Goal: Task Accomplishment & Management: Complete application form

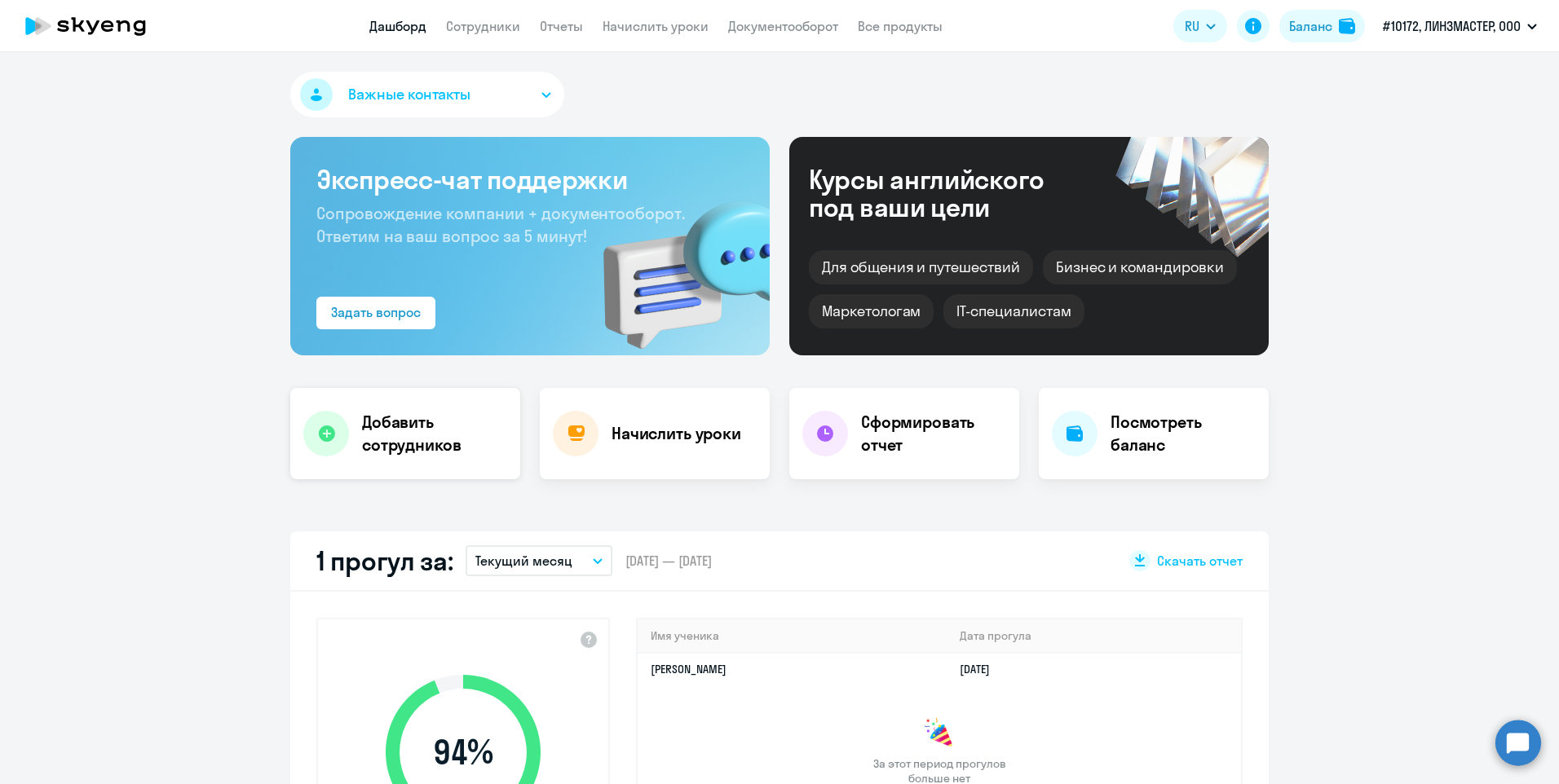
click at [320, 436] on icon at bounding box center [326, 434] width 17 height 17
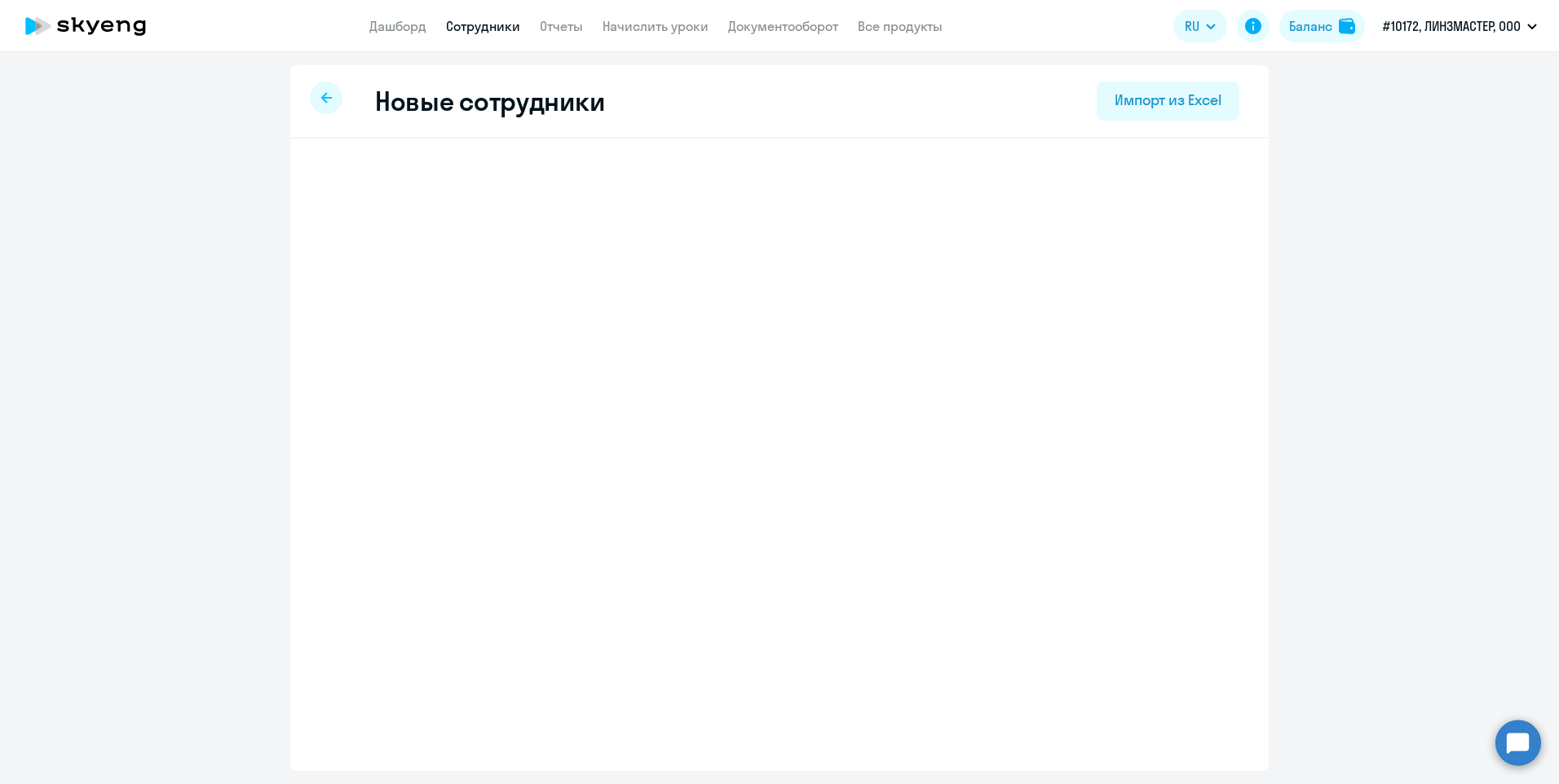
select select "english_adult_not_native_speaker"
select select "3"
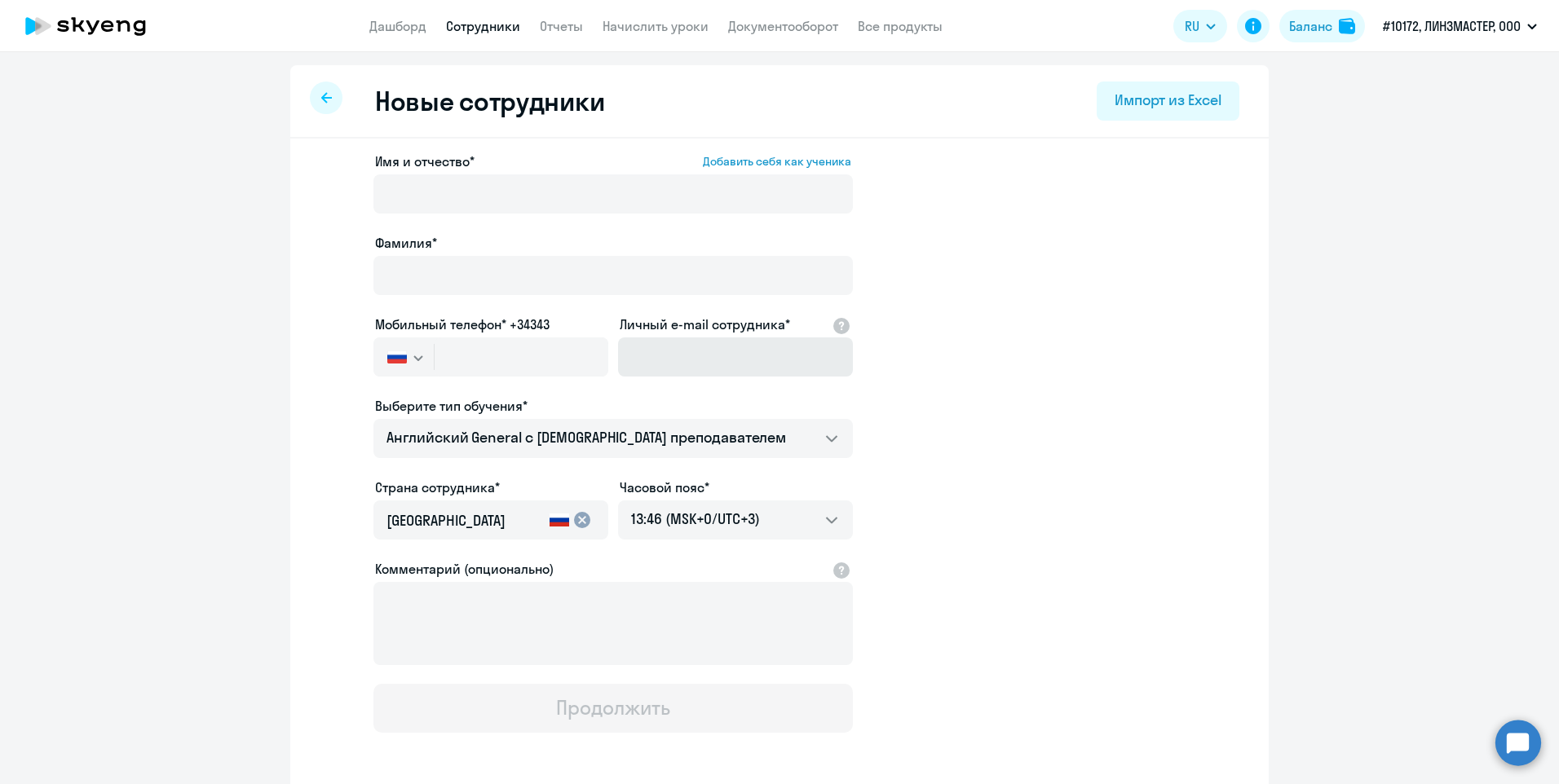
scroll to position [70, 0]
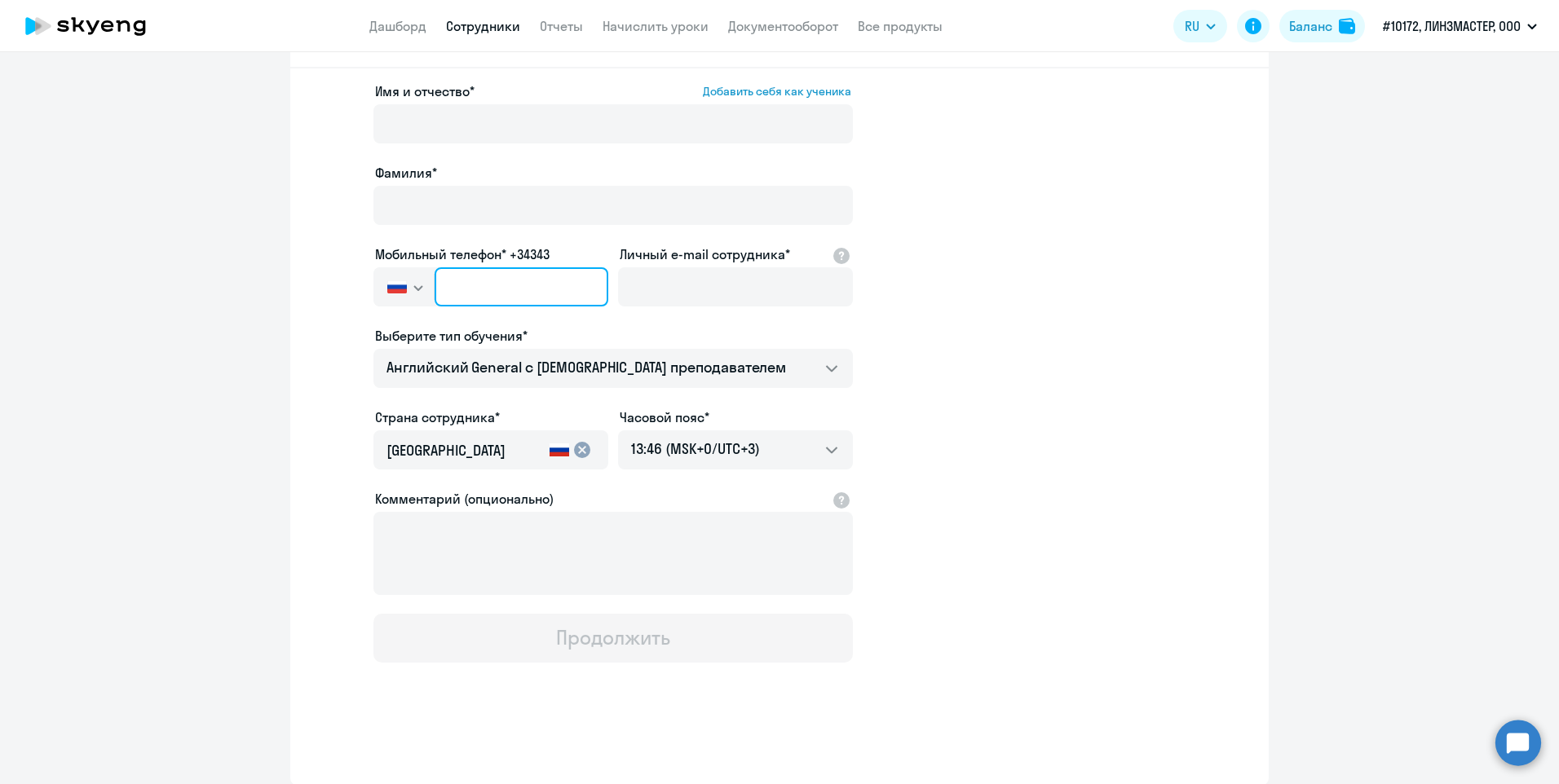
click at [557, 297] on input "text" at bounding box center [521, 286] width 173 height 39
paste input "[PHONE_NUMBER]"
type input "[PHONE_NUMBER]"
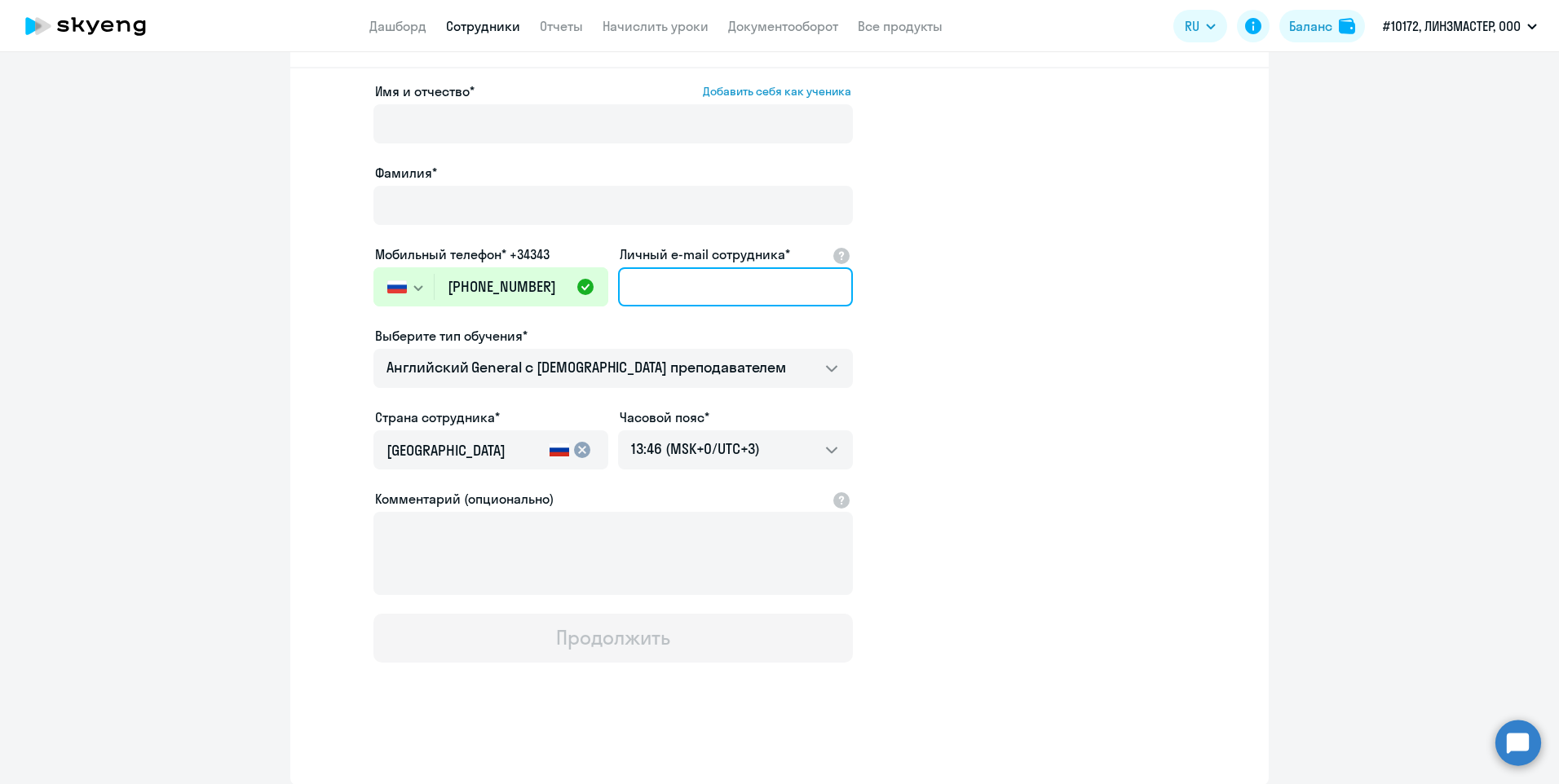
click at [700, 280] on input "Личный e-mail сотрудника*" at bounding box center [735, 286] width 235 height 39
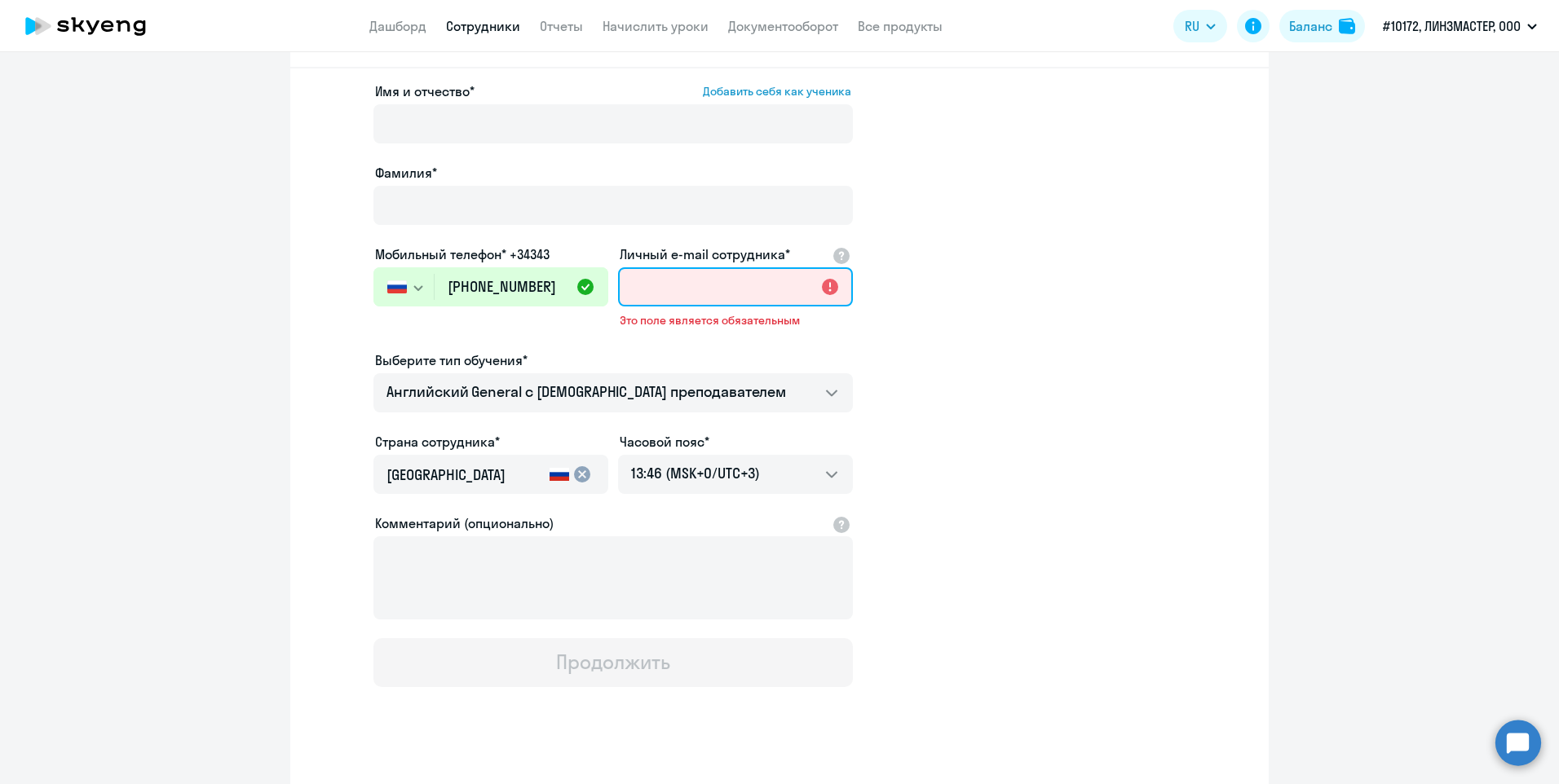
paste input "[EMAIL_ADDRESS][DOMAIN_NAME]"
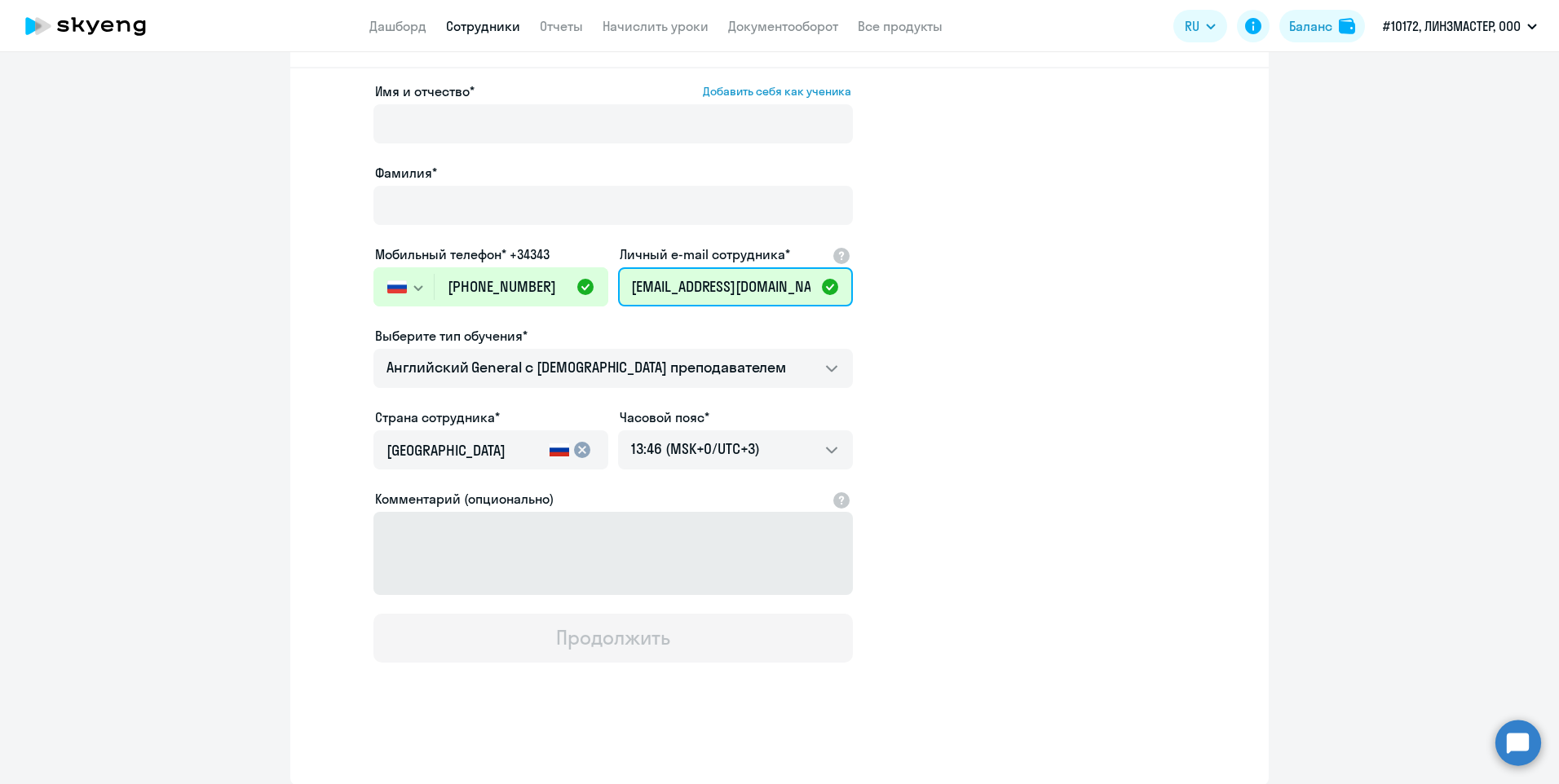
type input "[EMAIL_ADDRESS][DOMAIN_NAME]"
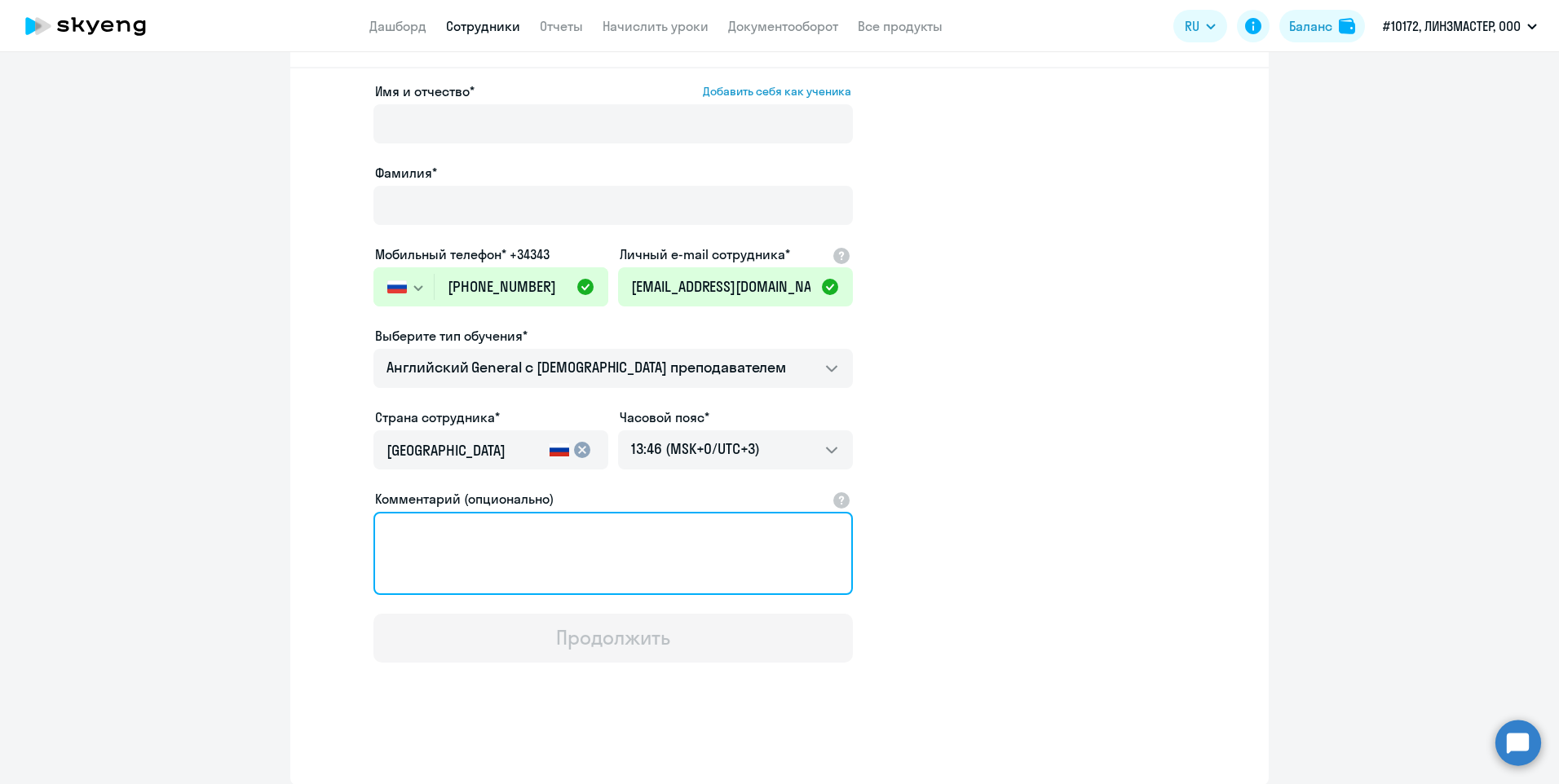
click at [435, 523] on textarea "Комментарий (опционально)" at bounding box center [613, 554] width 479 height 83
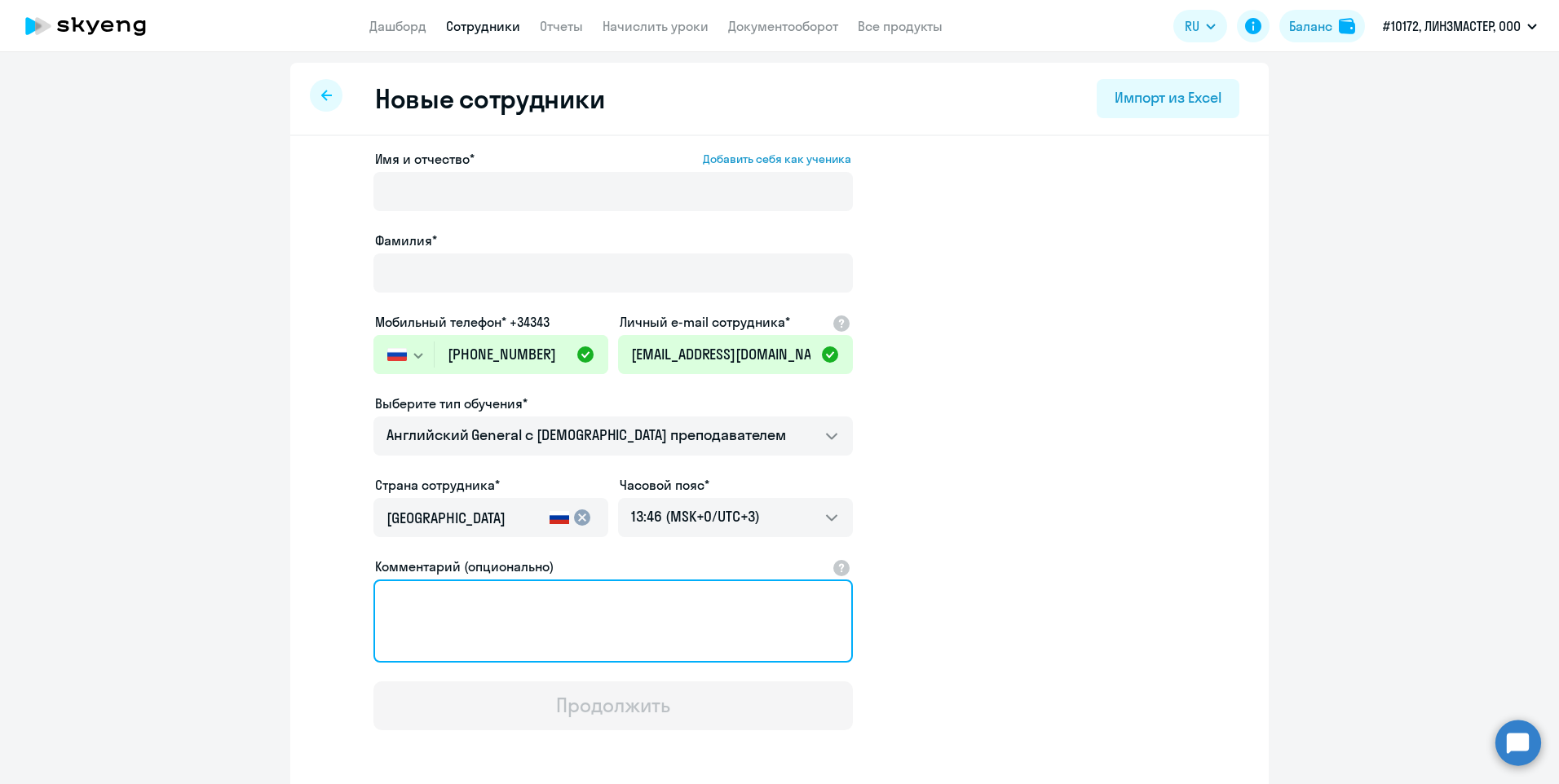
scroll to position [0, 0]
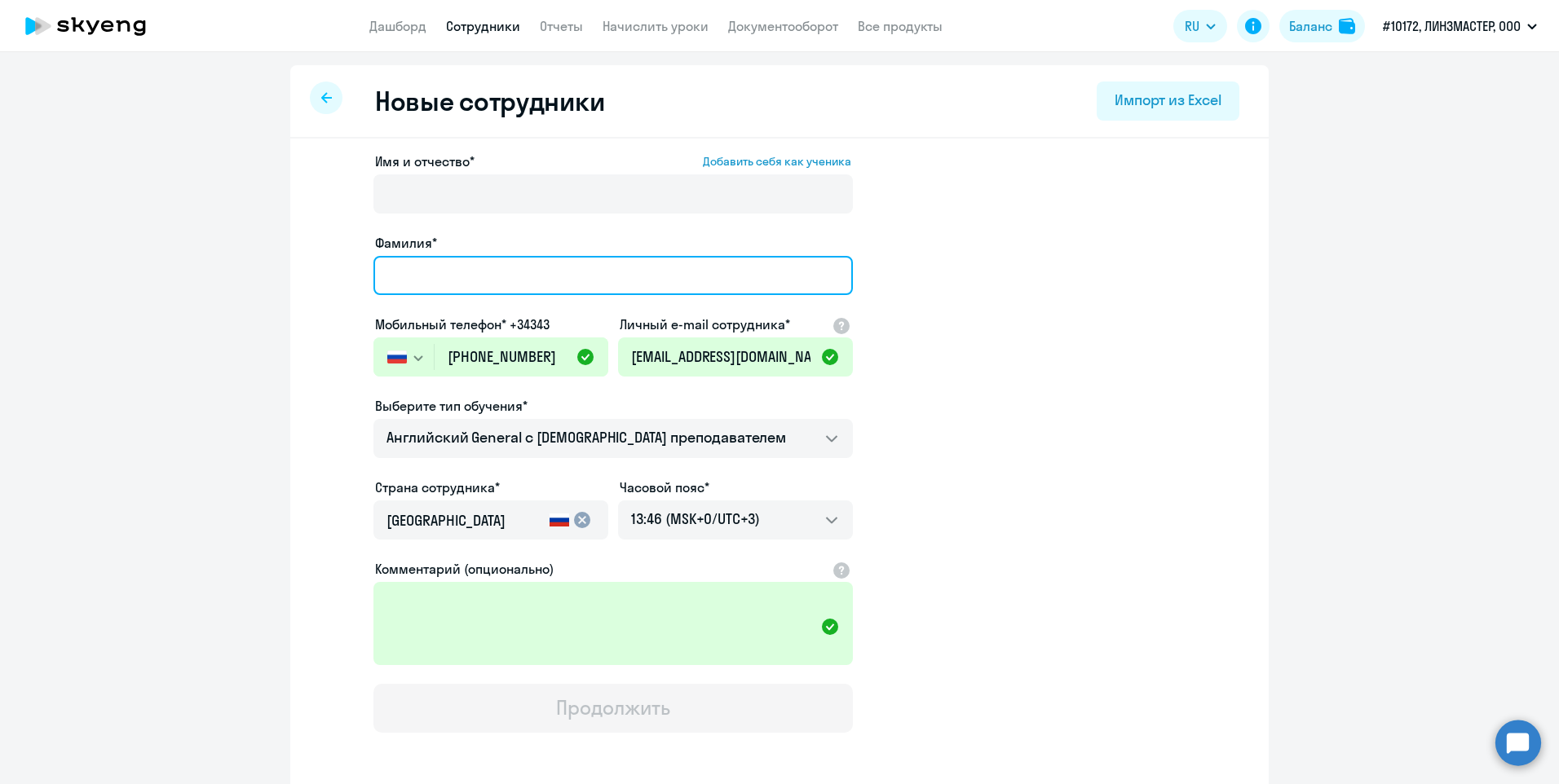
click at [410, 263] on input "Фамилия*" at bounding box center [613, 275] width 479 height 39
type input "[PERSON_NAME]"
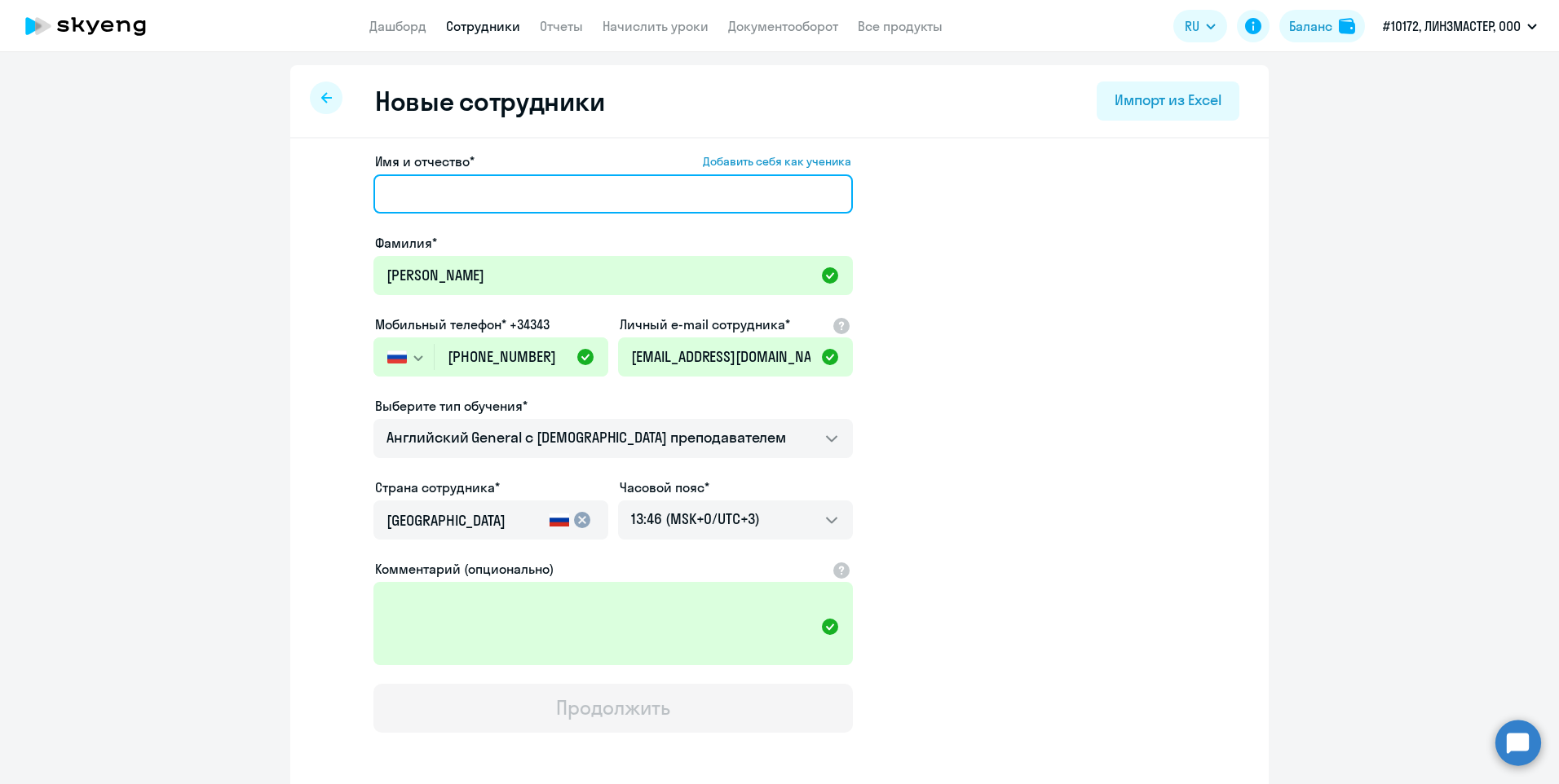
click at [433, 193] on input "Имя и отчество* Добавить себя как ученика" at bounding box center [613, 193] width 479 height 39
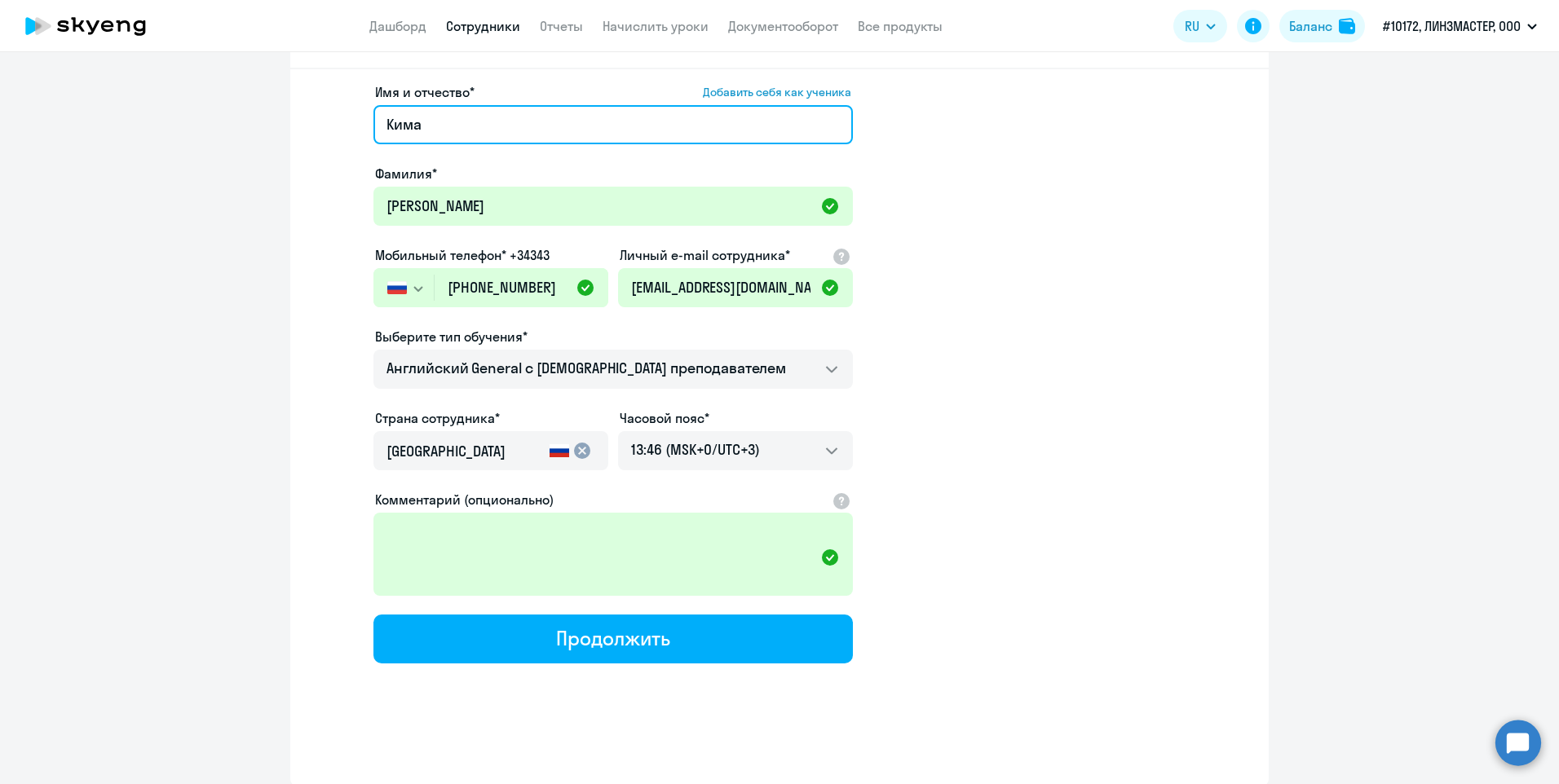
scroll to position [70, 0]
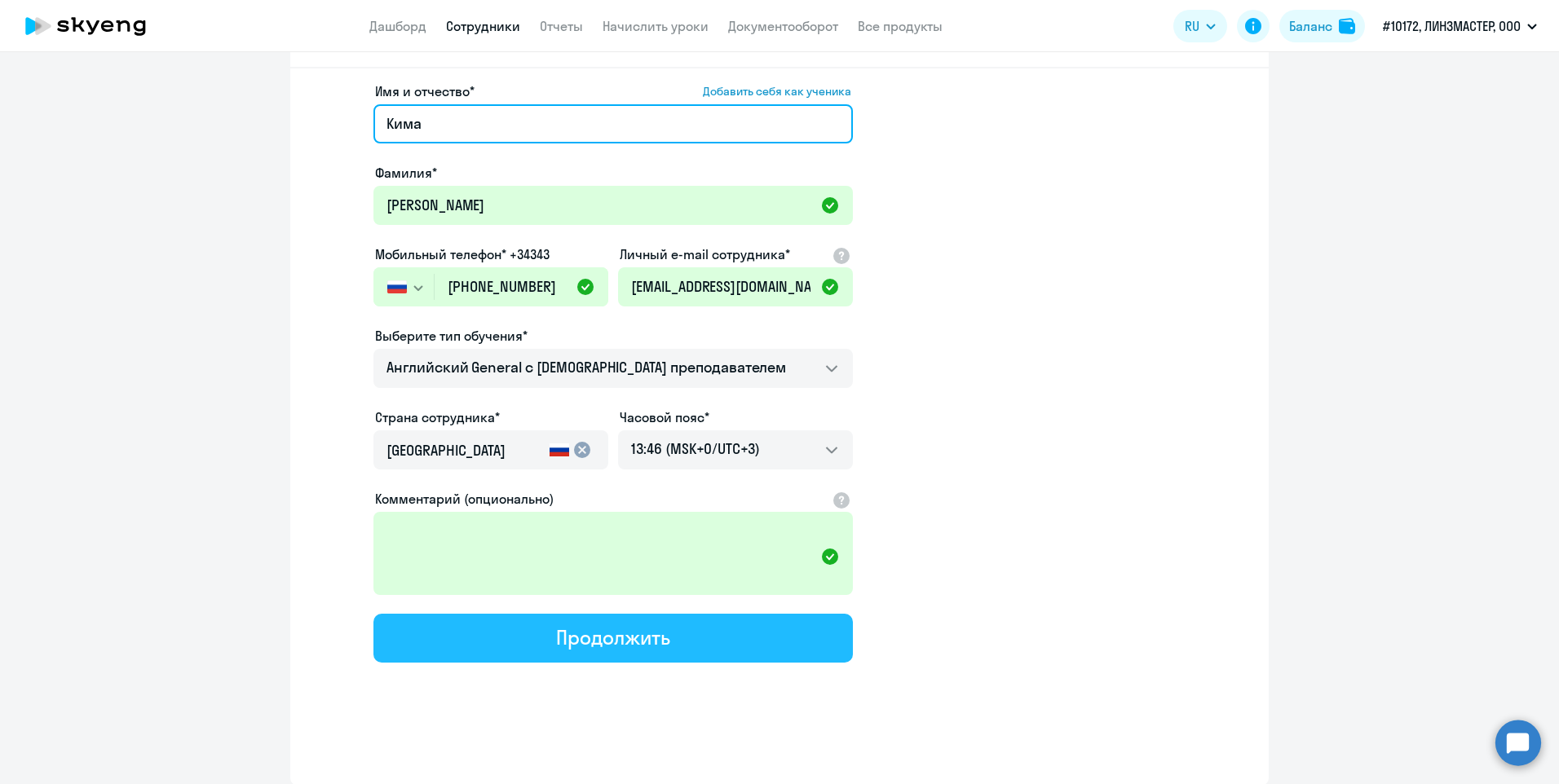
type input "Кима"
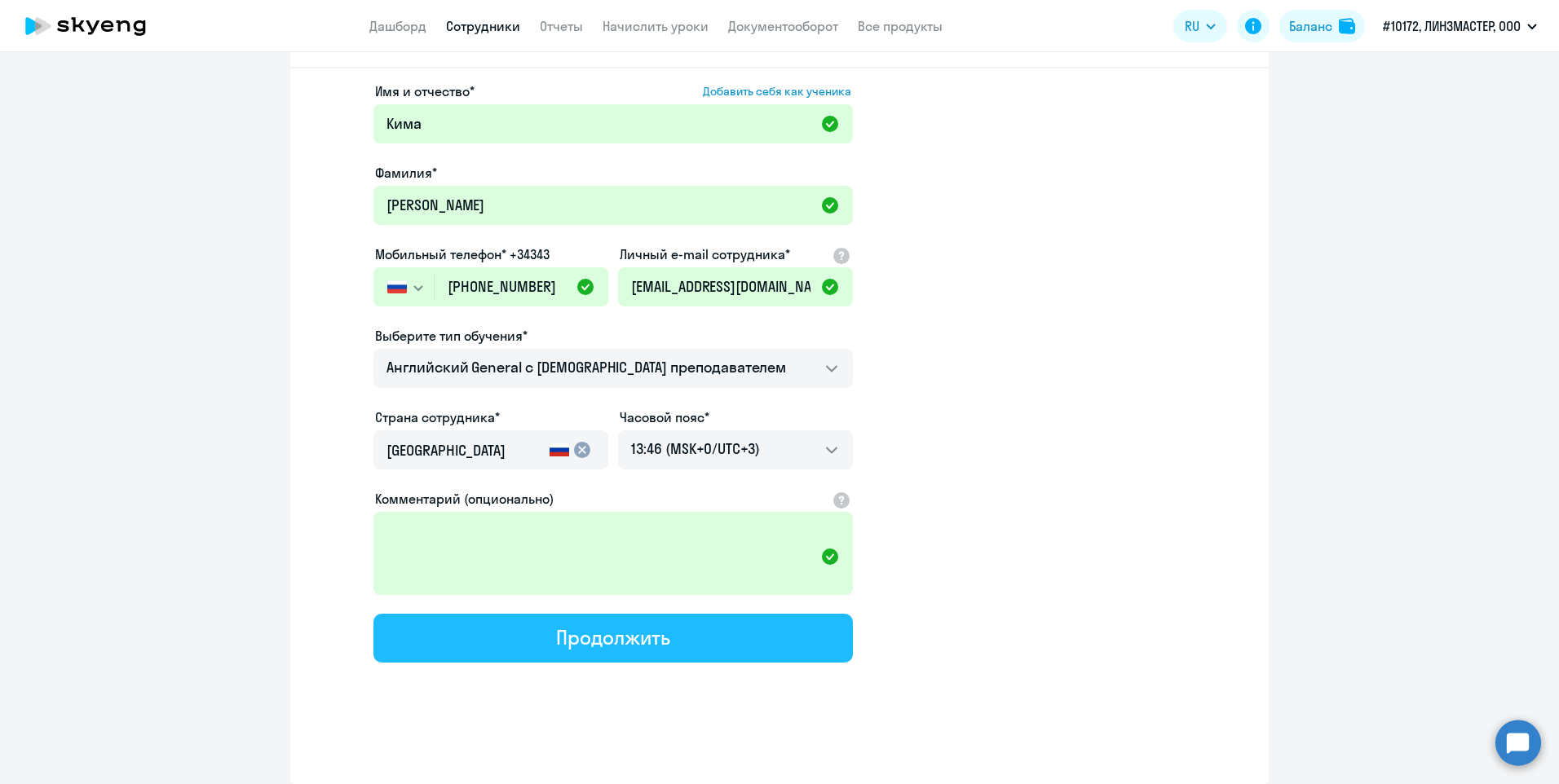
click at [650, 639] on div "Продолжить" at bounding box center [613, 637] width 114 height 26
select select "english_adult_not_native_speaker"
select select "3"
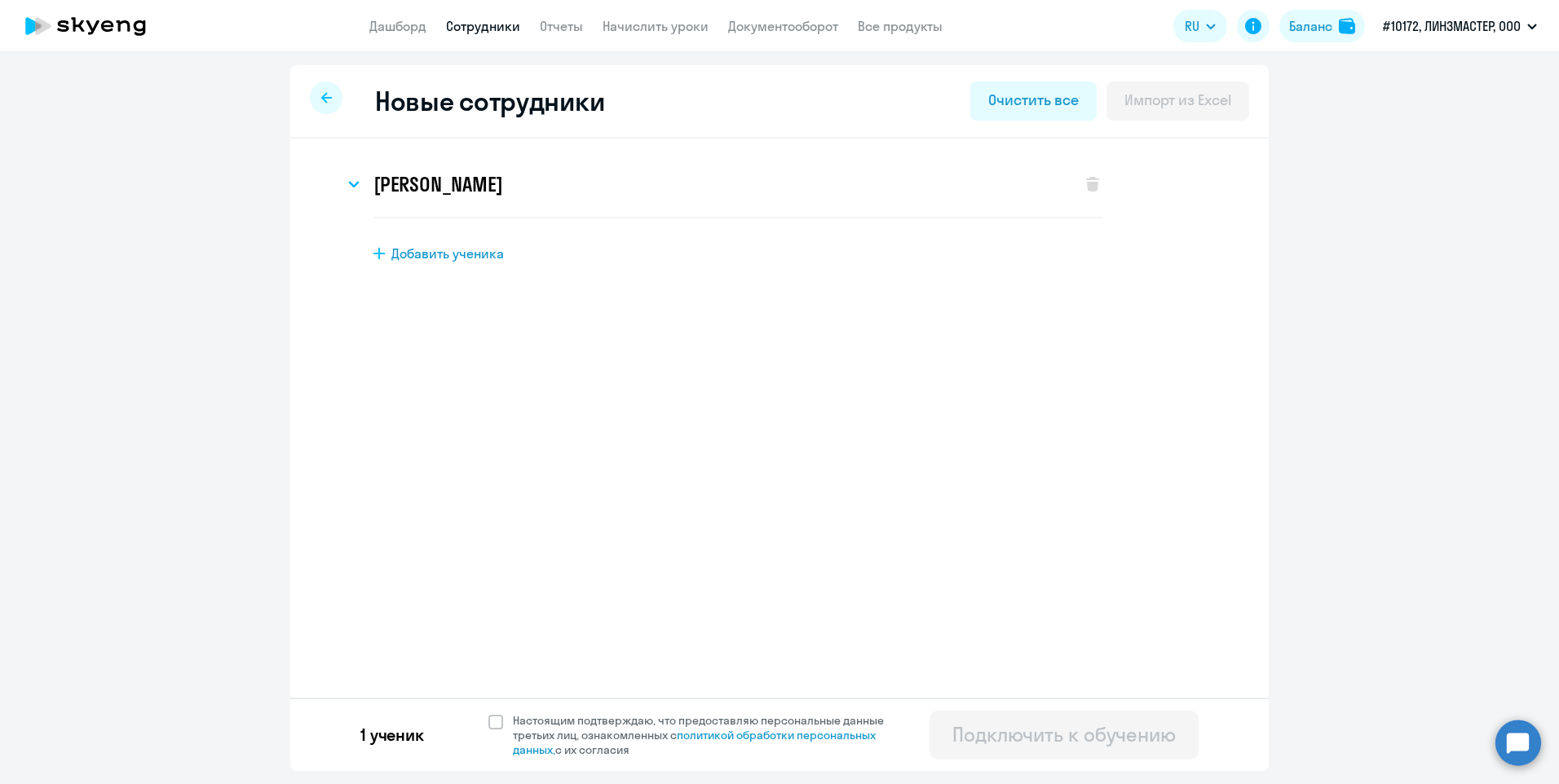
scroll to position [0, 0]
click at [496, 720] on span at bounding box center [495, 723] width 14 height 14
click at [488, 714] on input "Настоящим подтверждаю, что предоставляю персональные данные третьих лиц, ознако…" at bounding box center [487, 713] width 1 height 1
checkbox input "true"
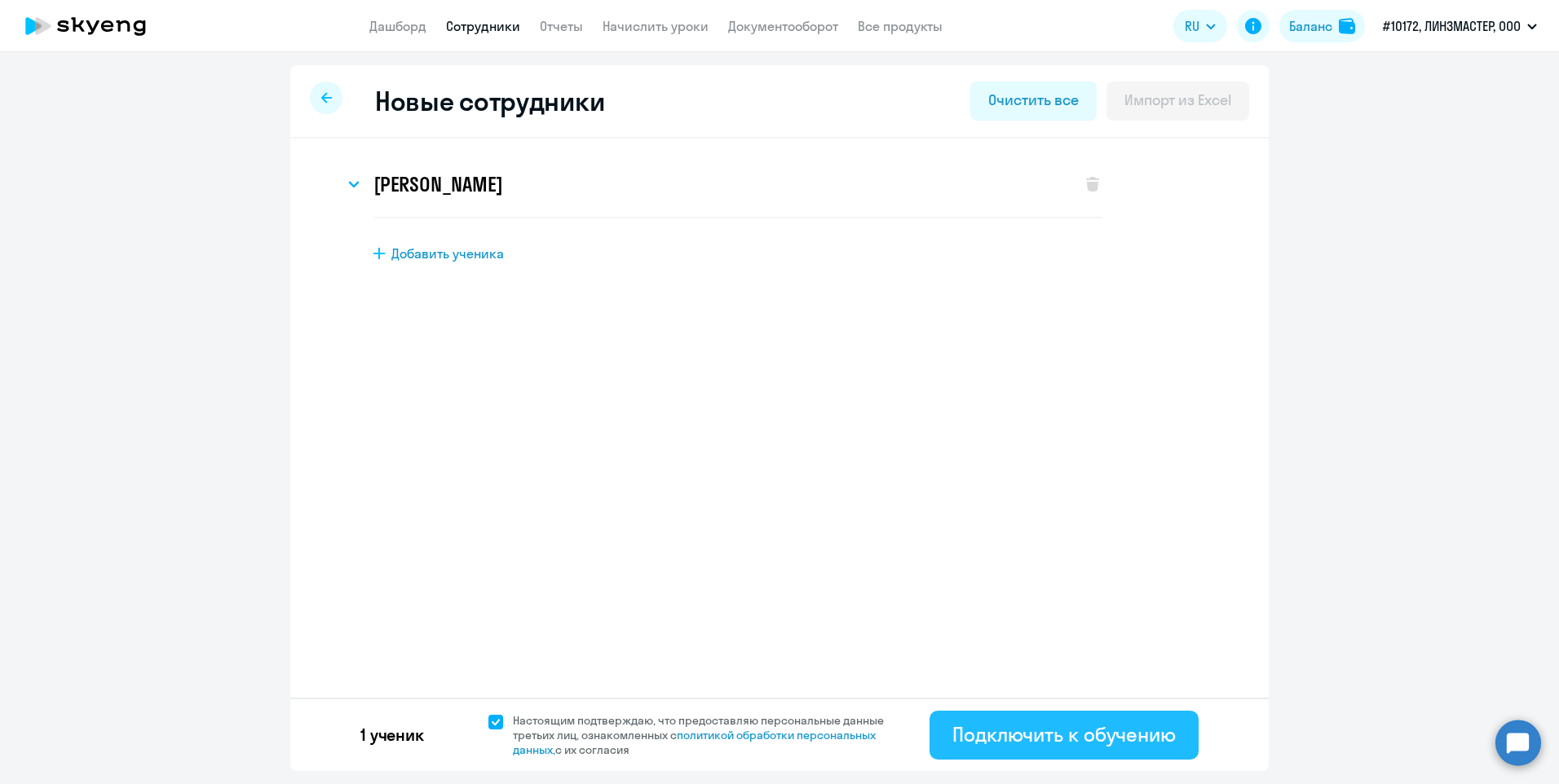
click at [1176, 743] on button "Подключить к обучению" at bounding box center [1064, 735] width 269 height 49
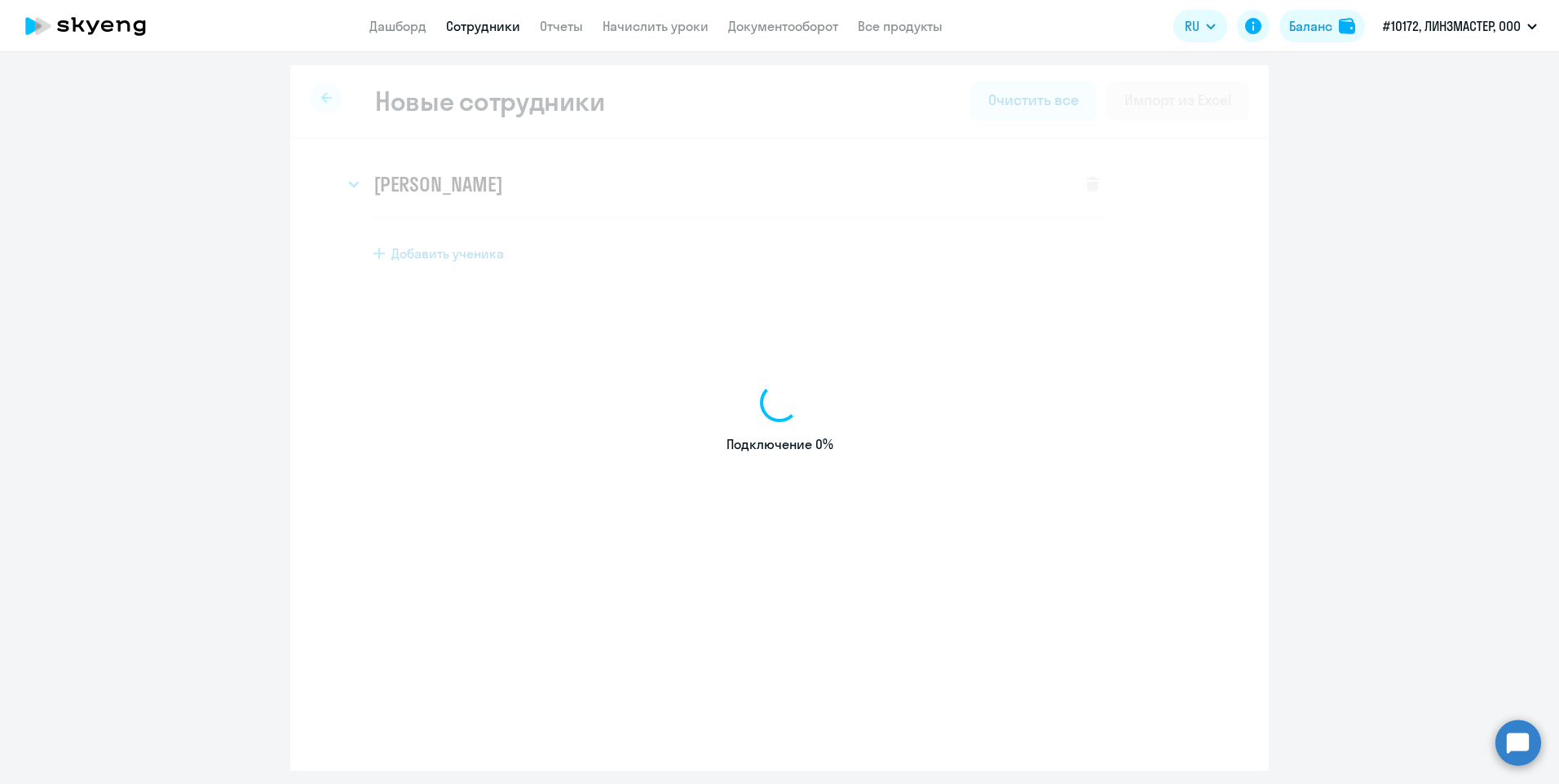
select select "english_adult_not_native_speaker"
select select "3"
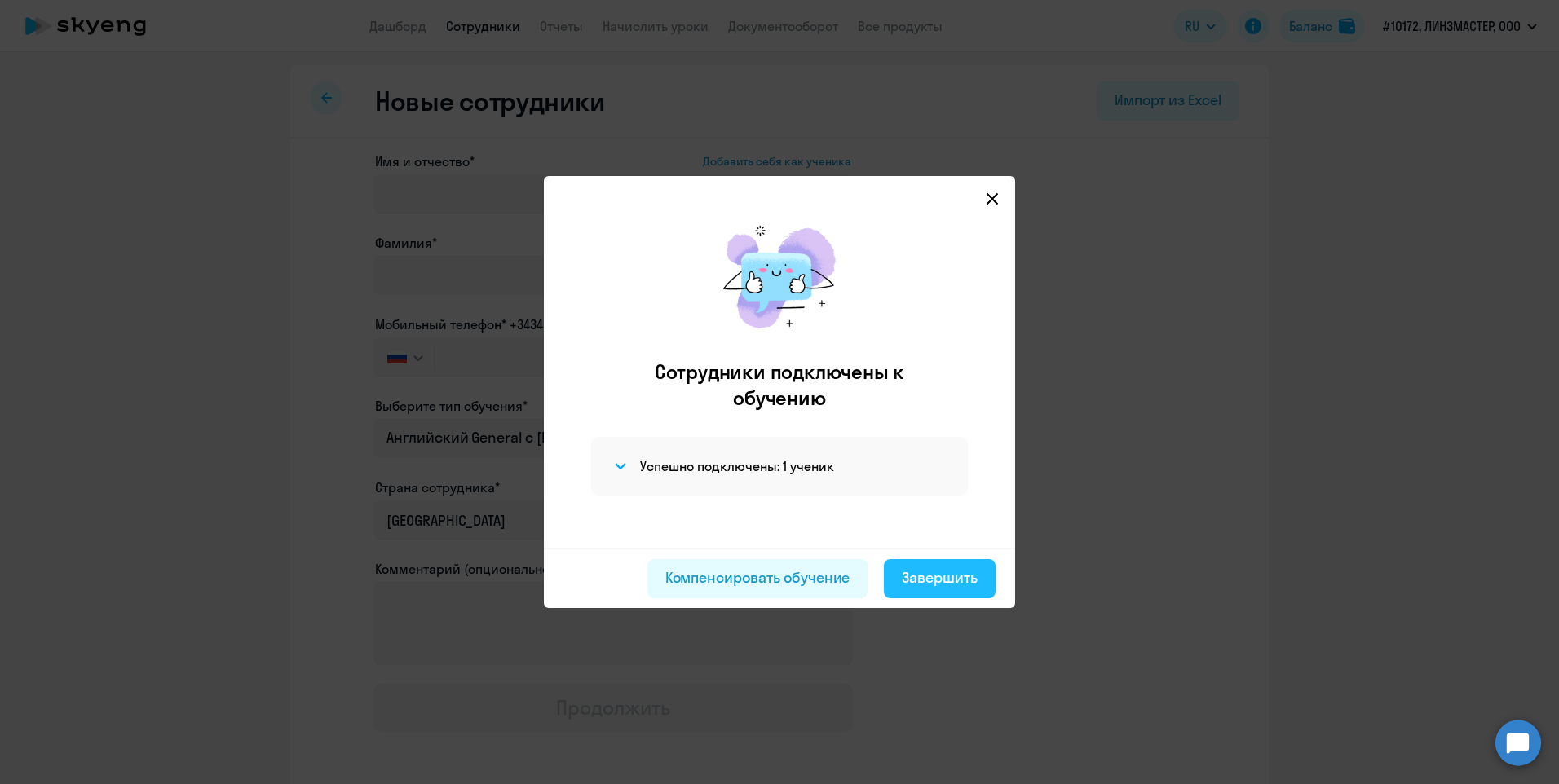
click at [965, 580] on div "Завершить" at bounding box center [940, 577] width 76 height 21
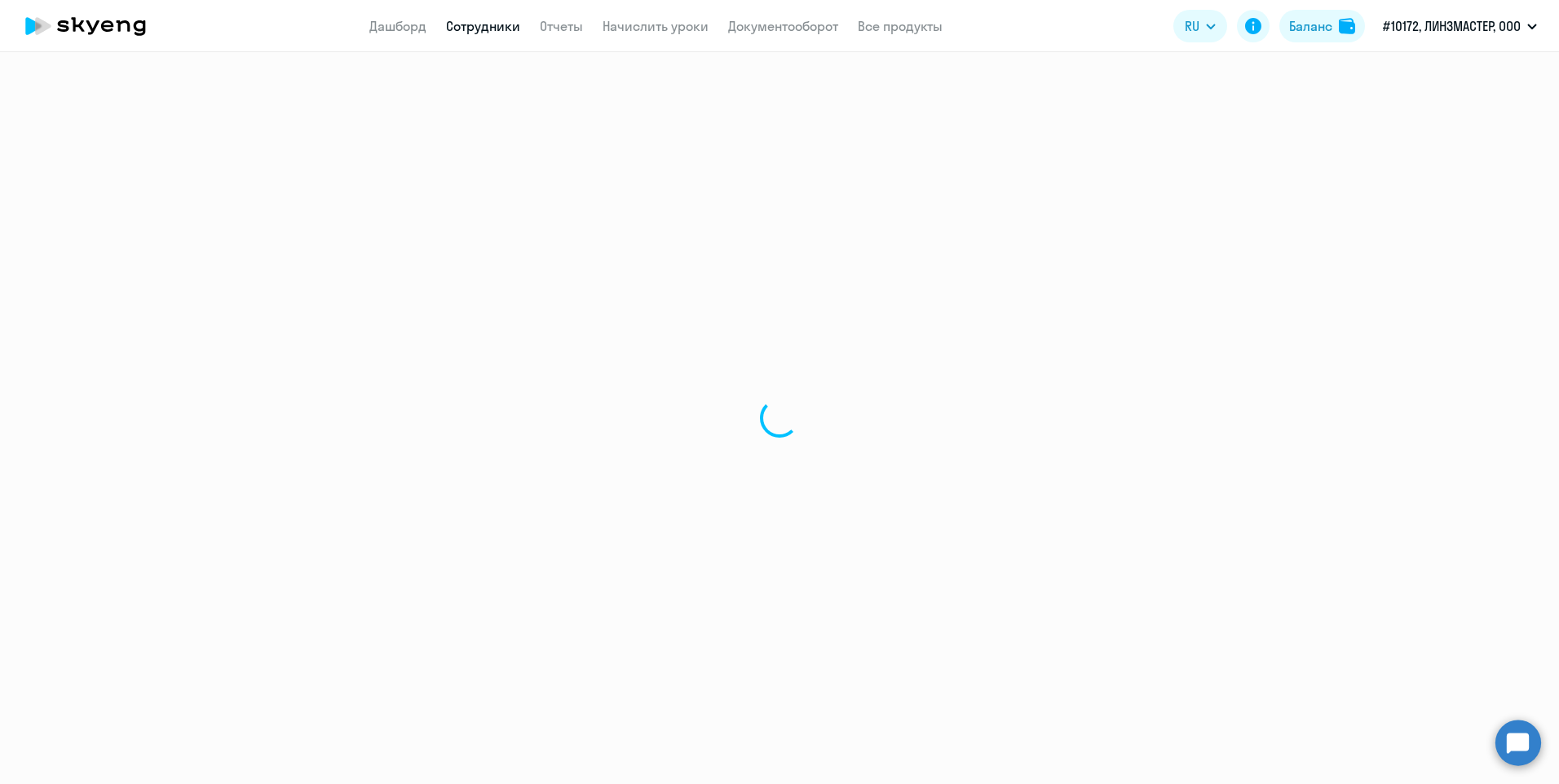
select select "30"
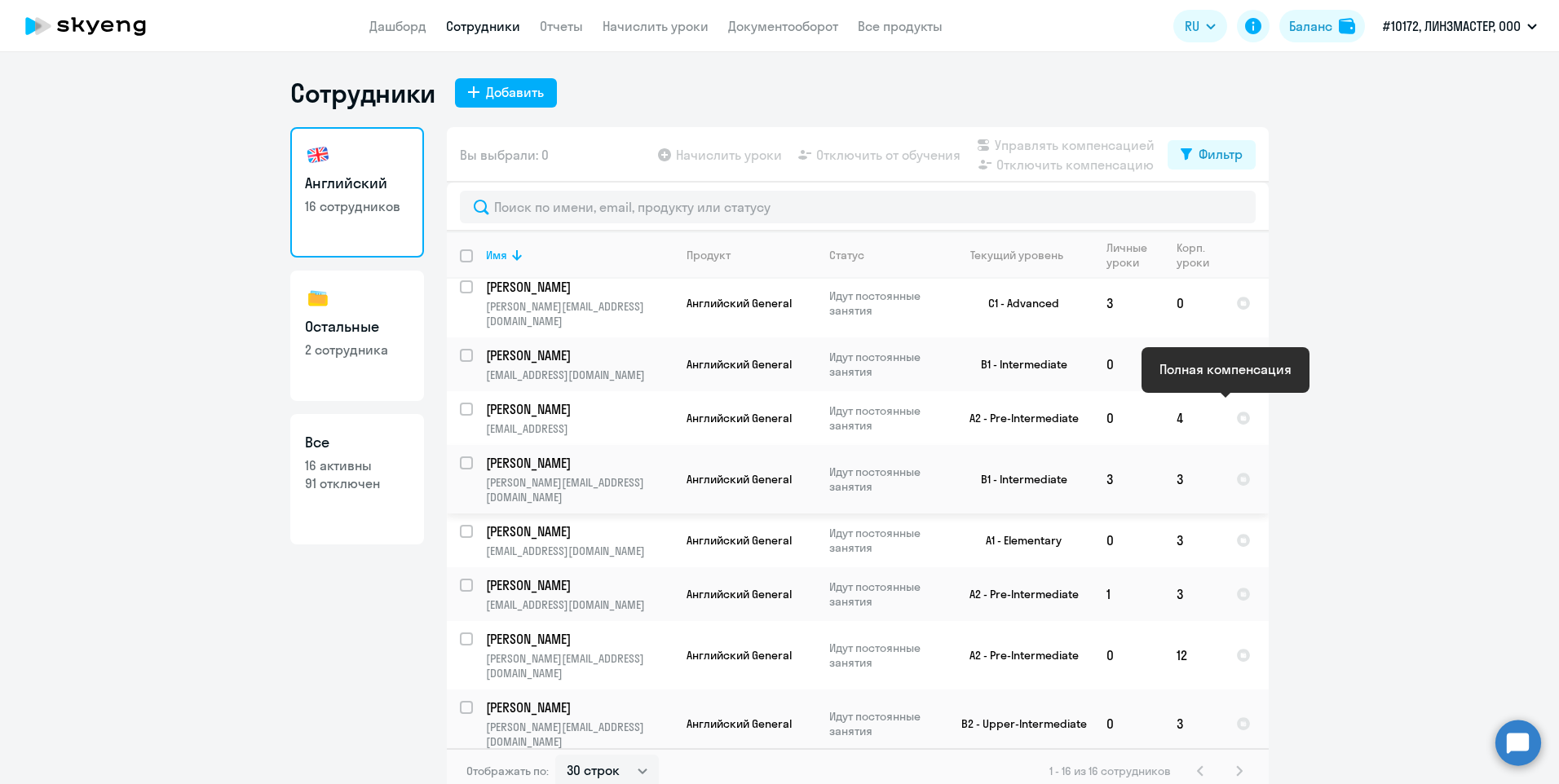
scroll to position [392, 0]
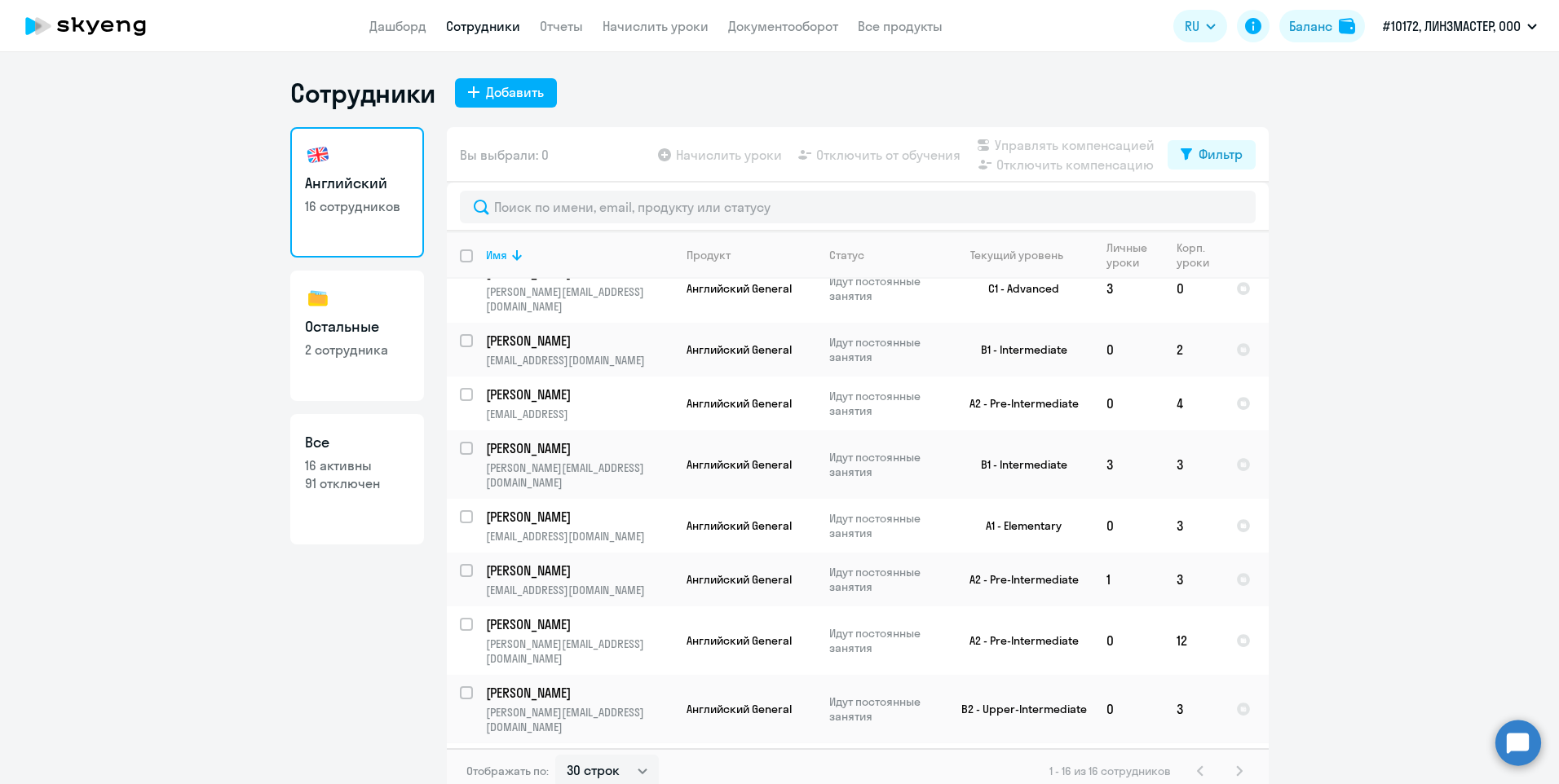
click at [1180, 743] on td "0" at bounding box center [1194, 770] width 60 height 54
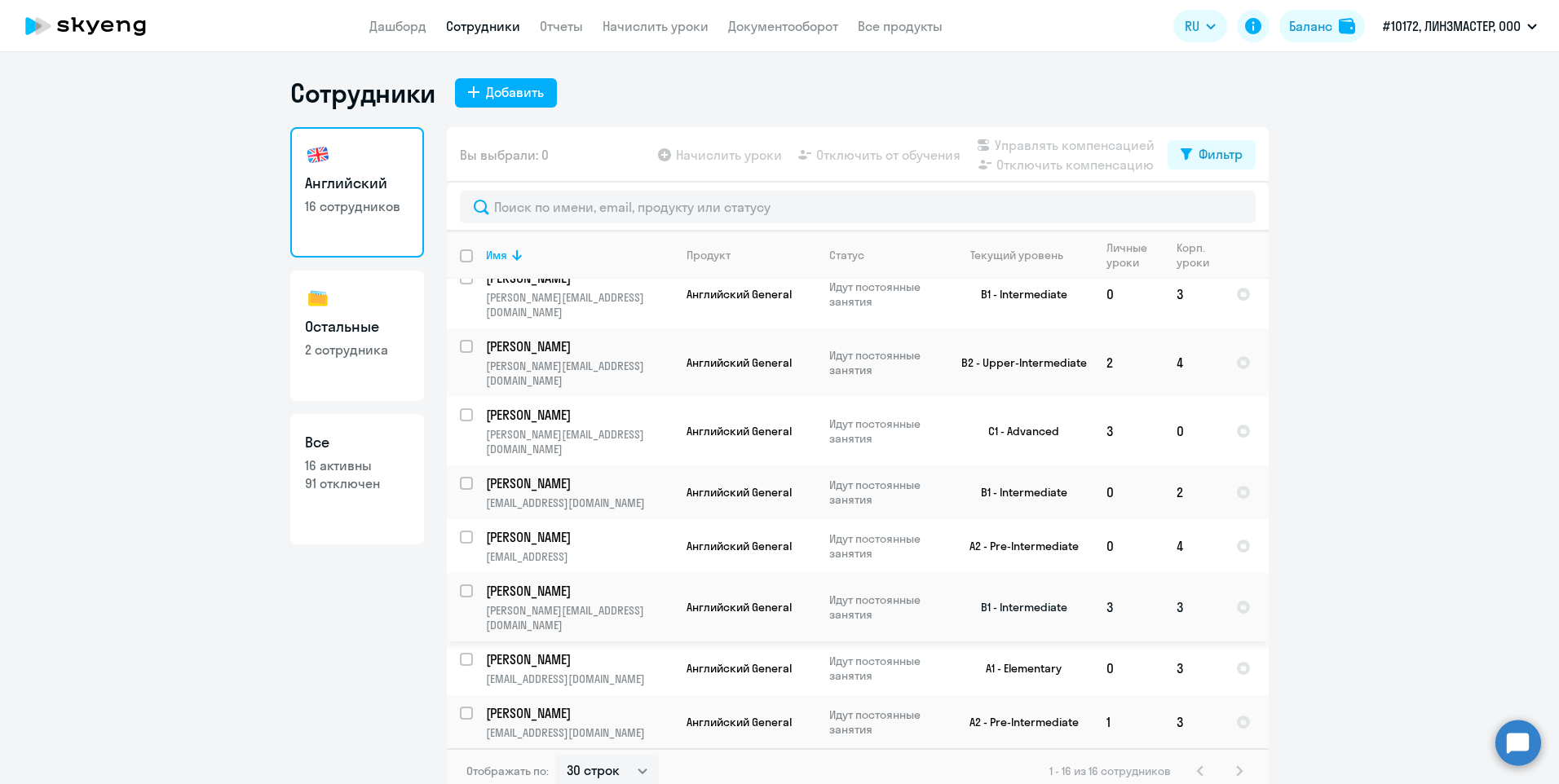
scroll to position [0, 0]
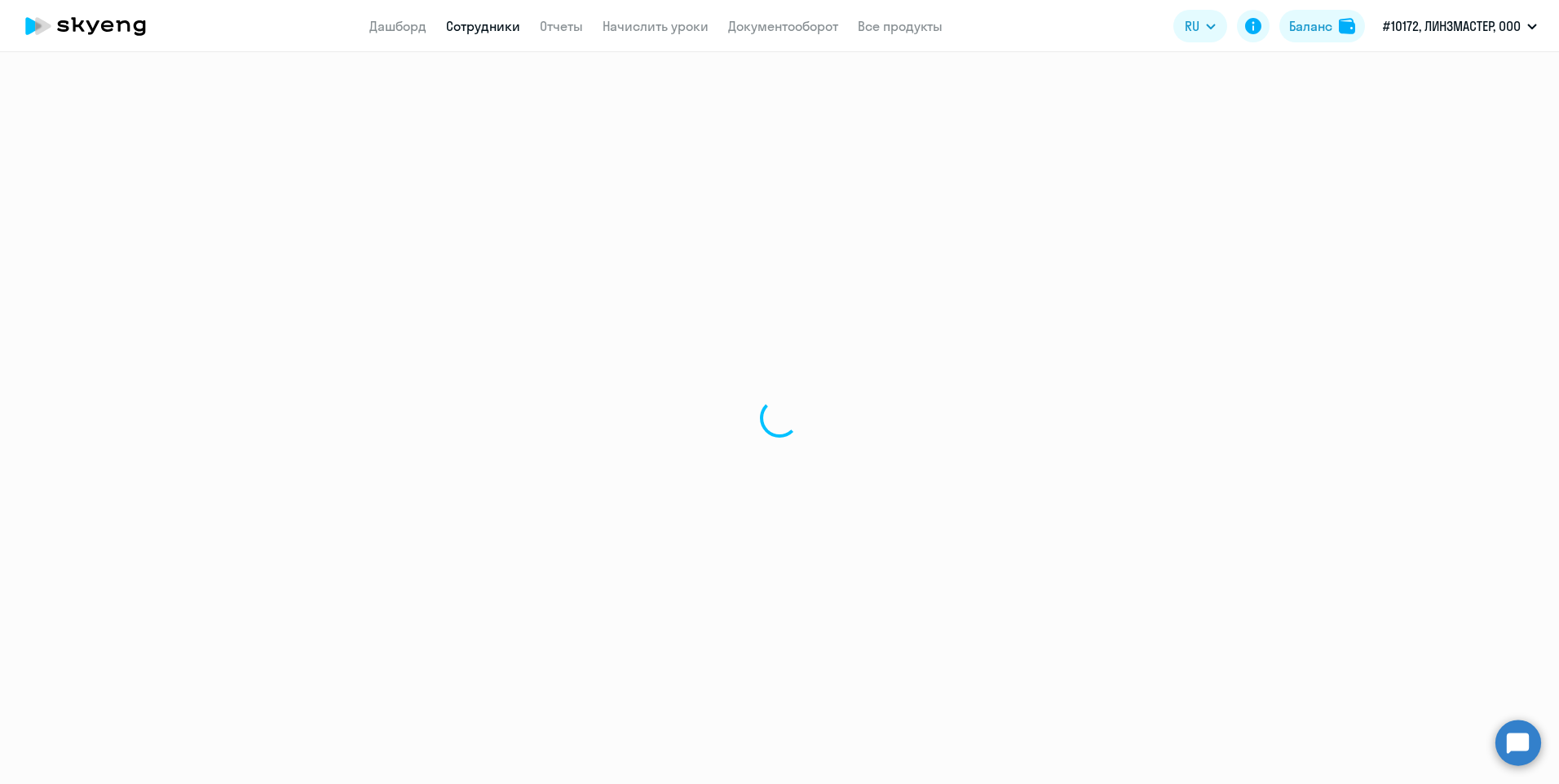
select select "english"
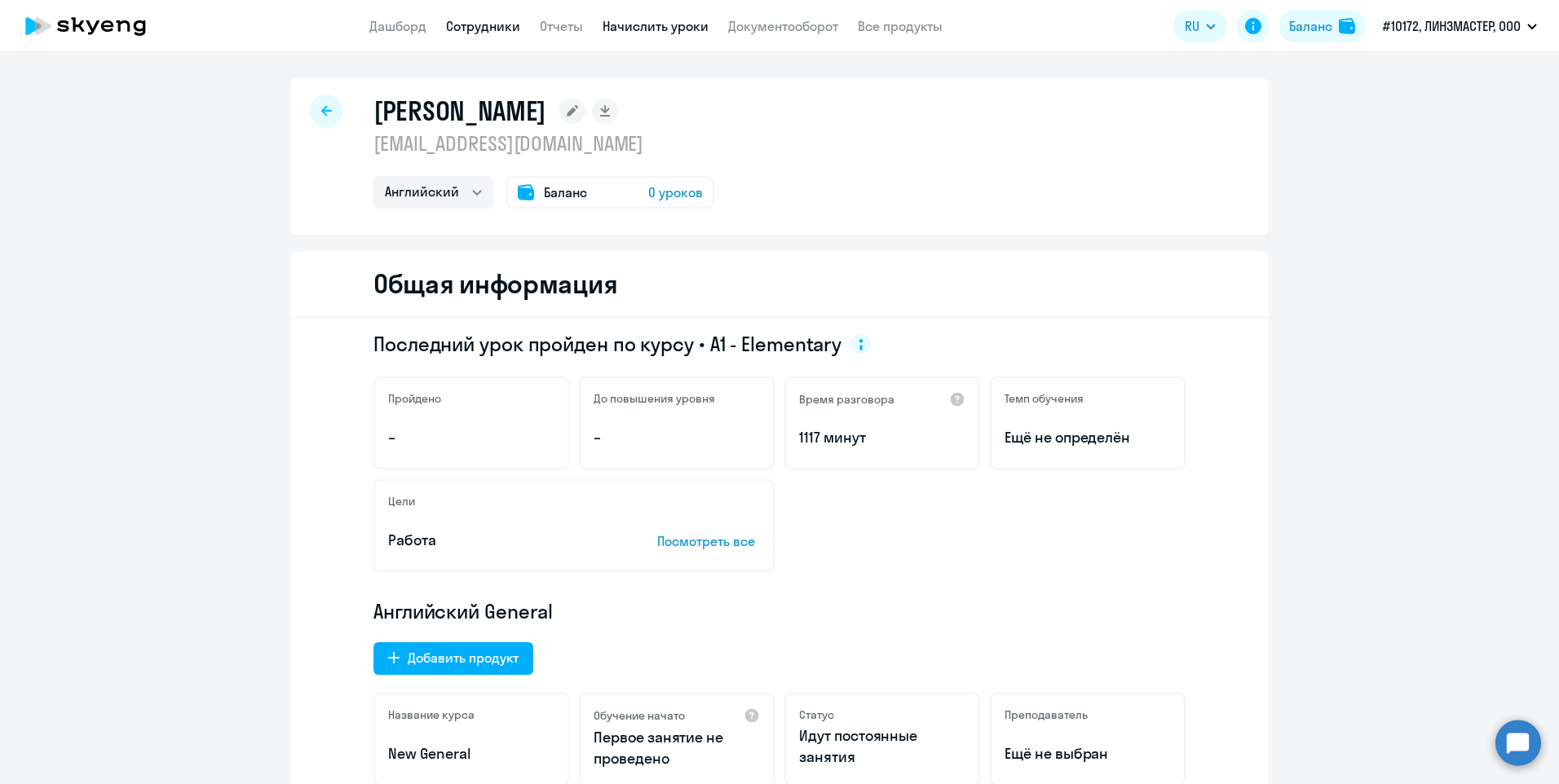
click at [680, 29] on link "Начислить уроки" at bounding box center [655, 26] width 106 height 16
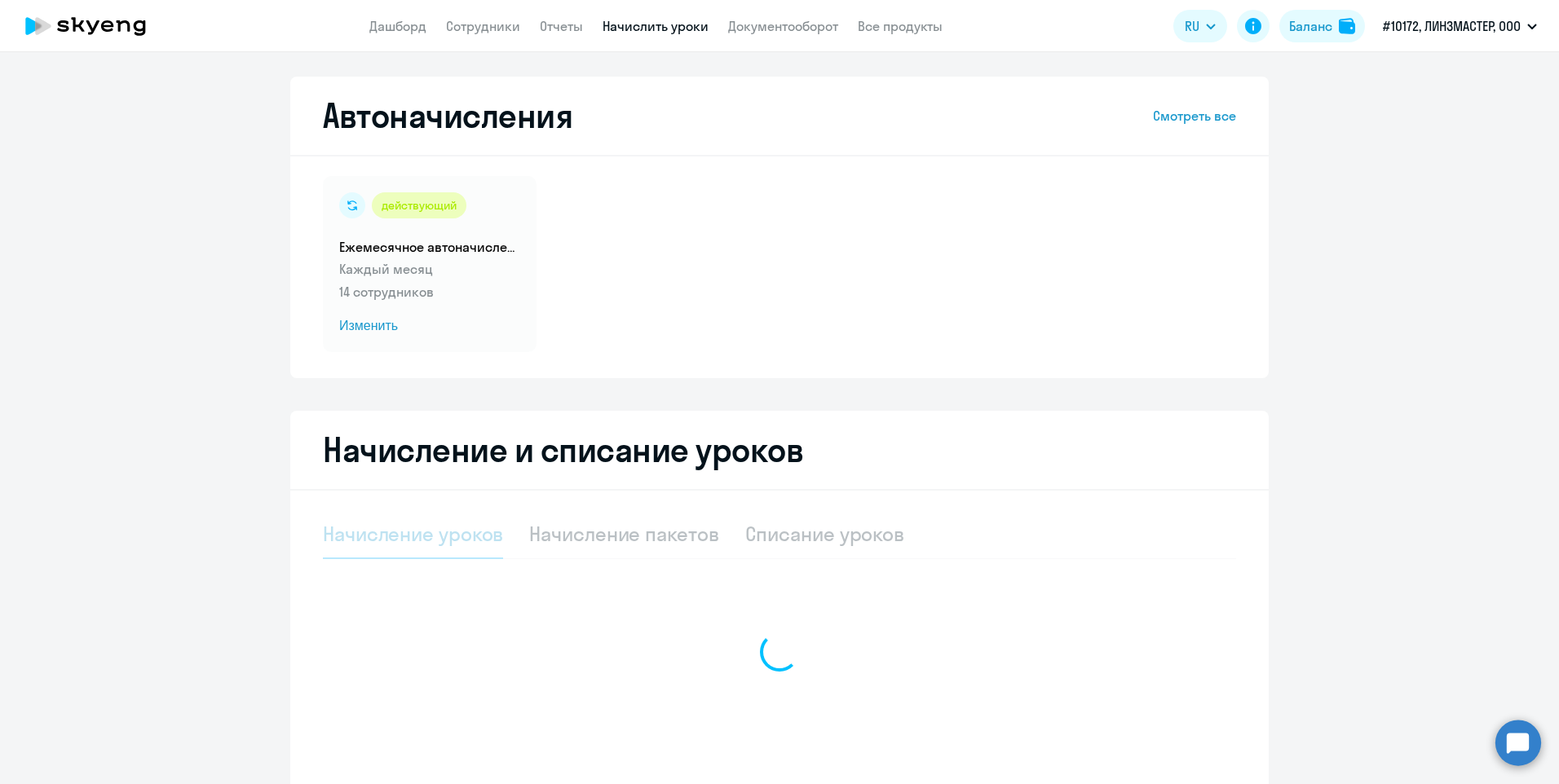
select select "10"
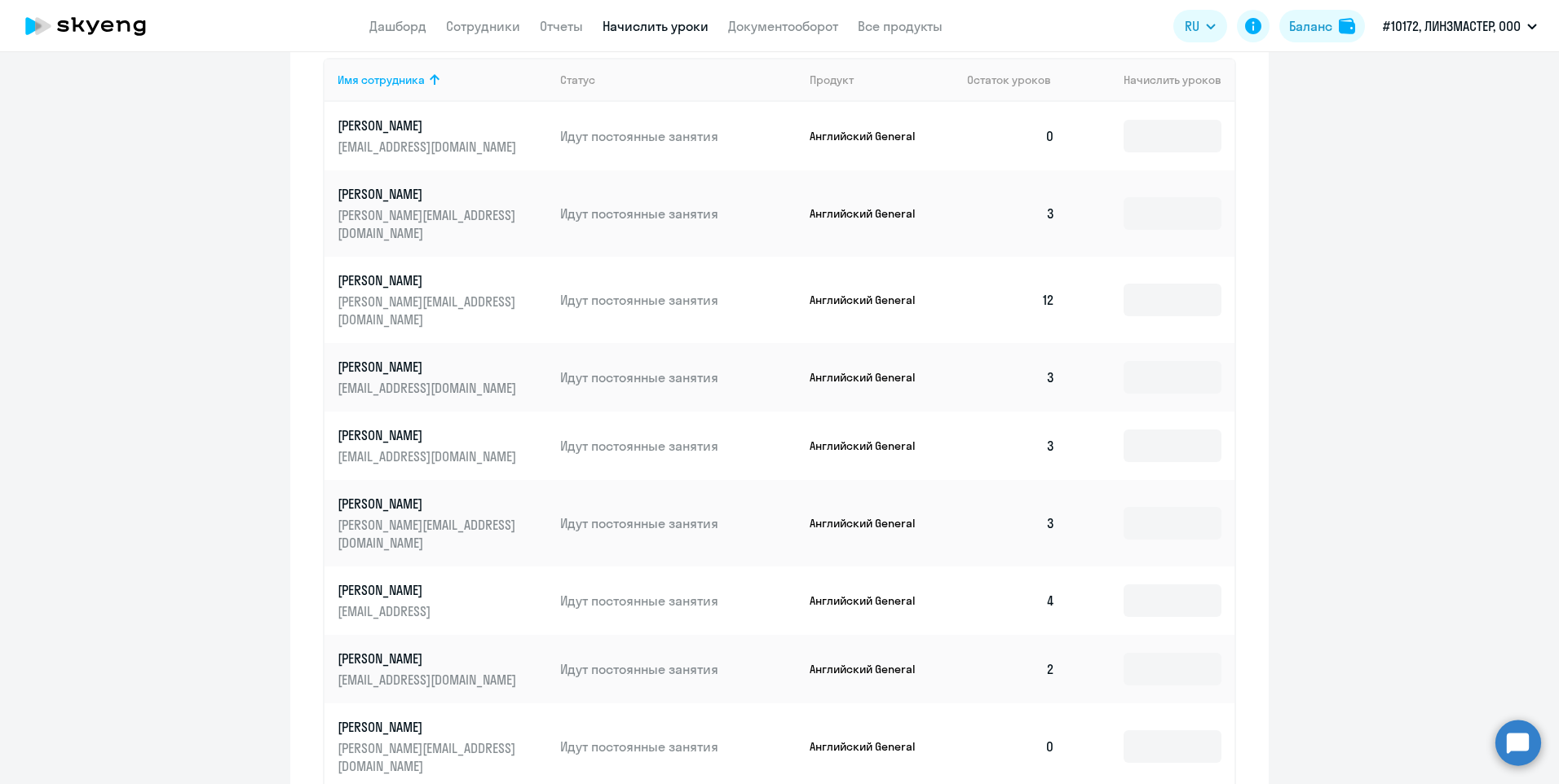
scroll to position [652, 0]
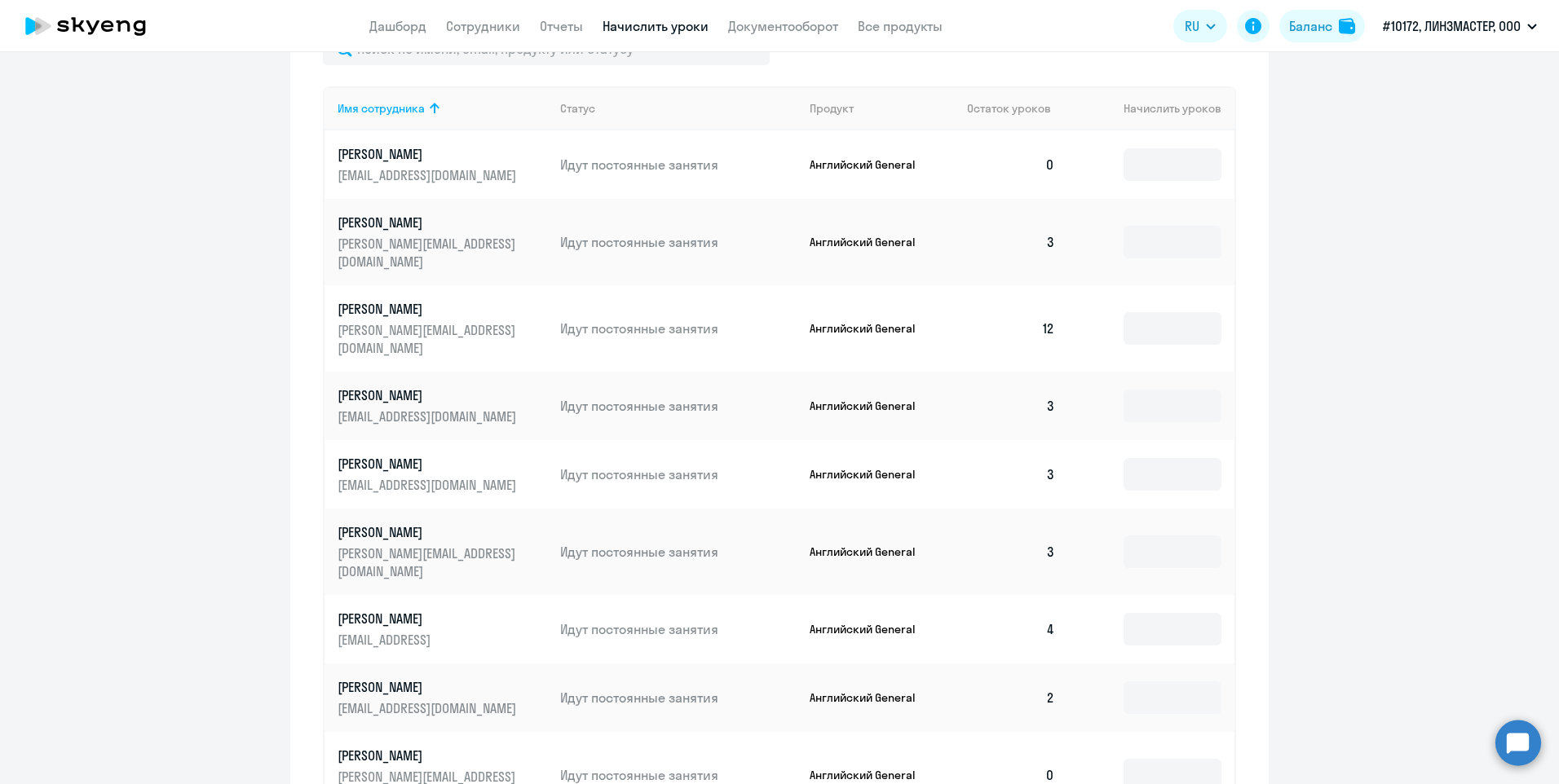
click at [1052, 166] on td "0" at bounding box center [1010, 165] width 115 height 69
click at [1047, 164] on td "0" at bounding box center [1010, 165] width 115 height 69
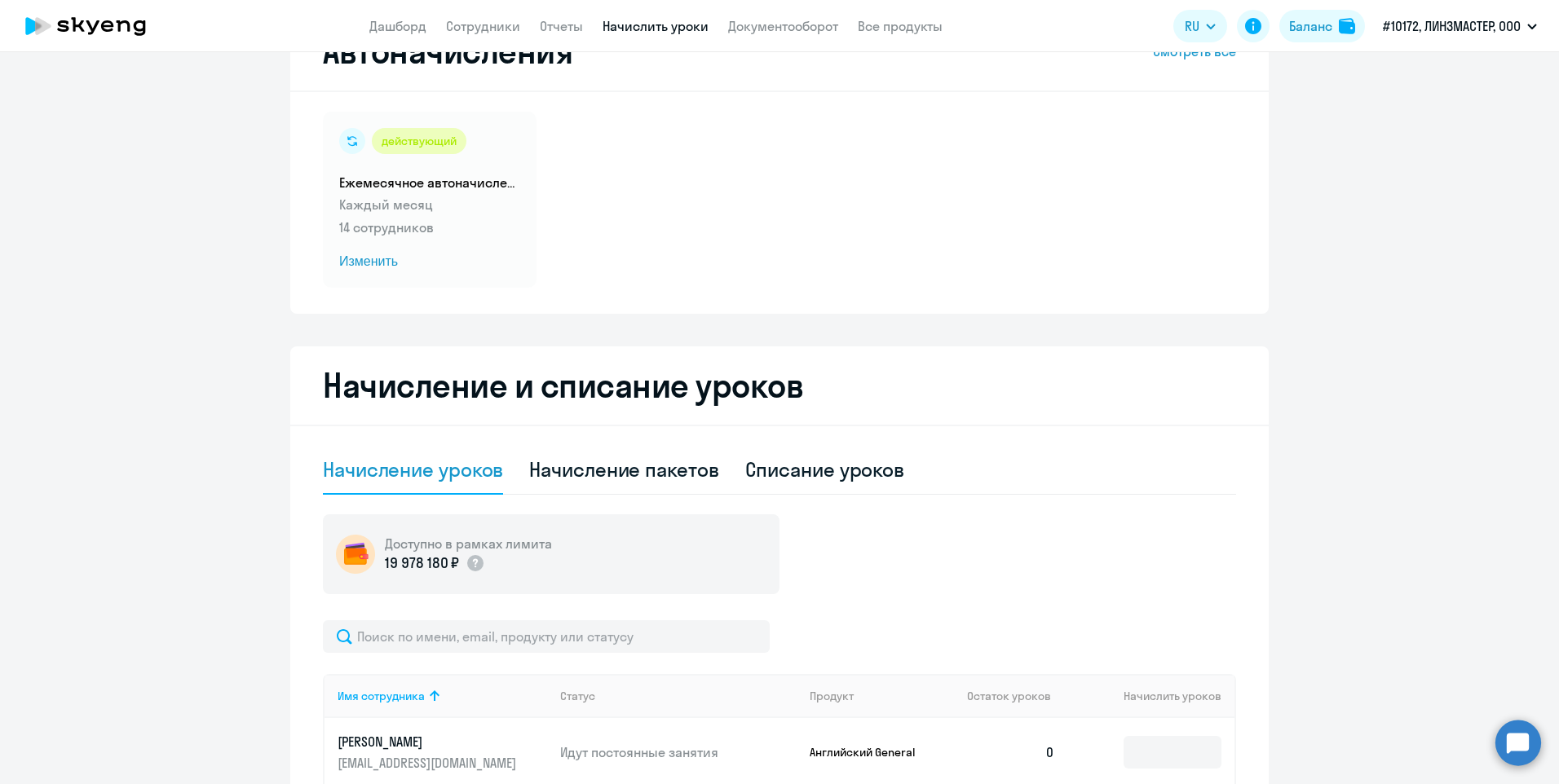
scroll to position [244, 0]
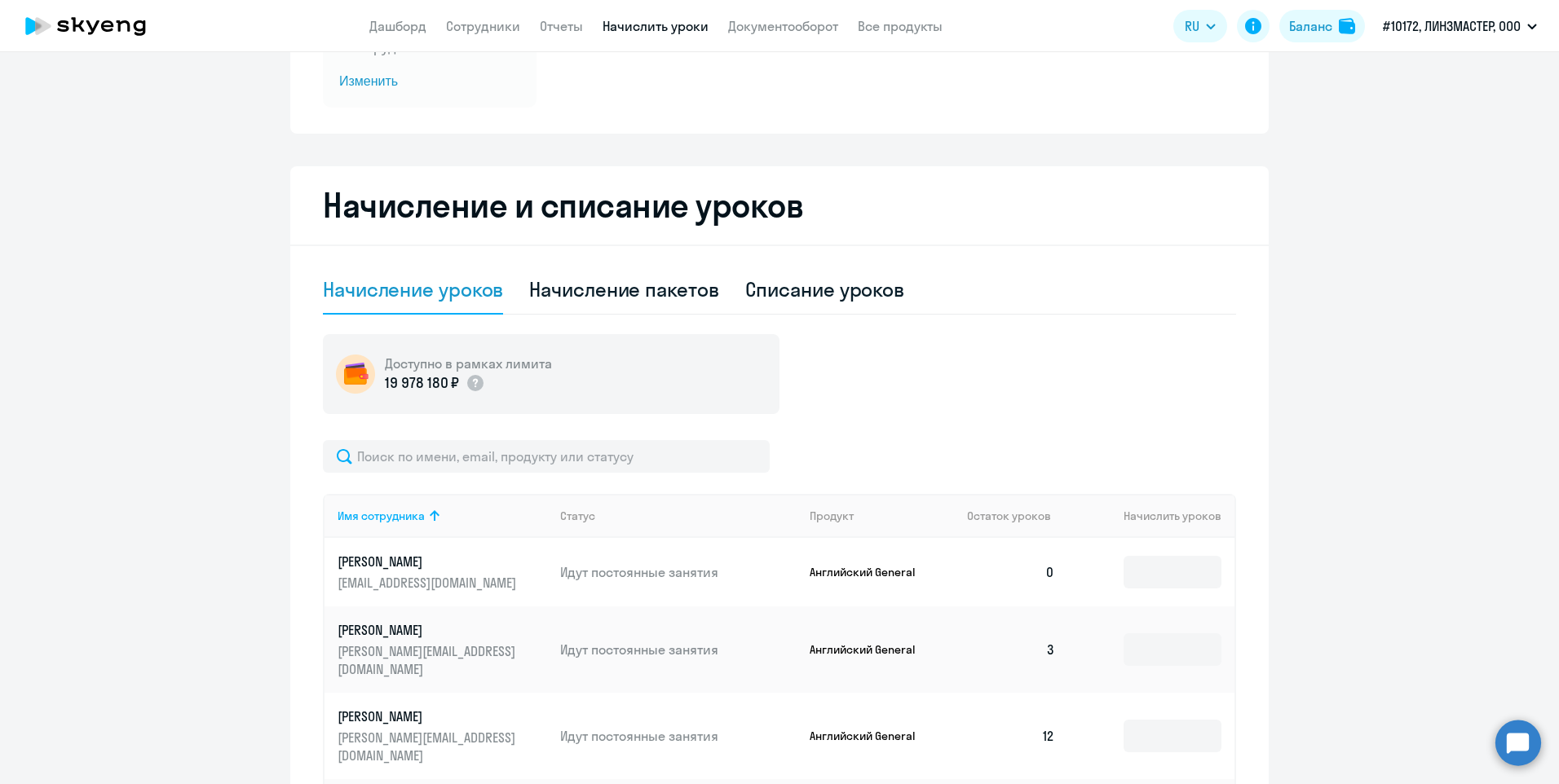
click at [1038, 570] on td "0" at bounding box center [1010, 572] width 115 height 69
click at [1169, 569] on input at bounding box center [1172, 572] width 97 height 32
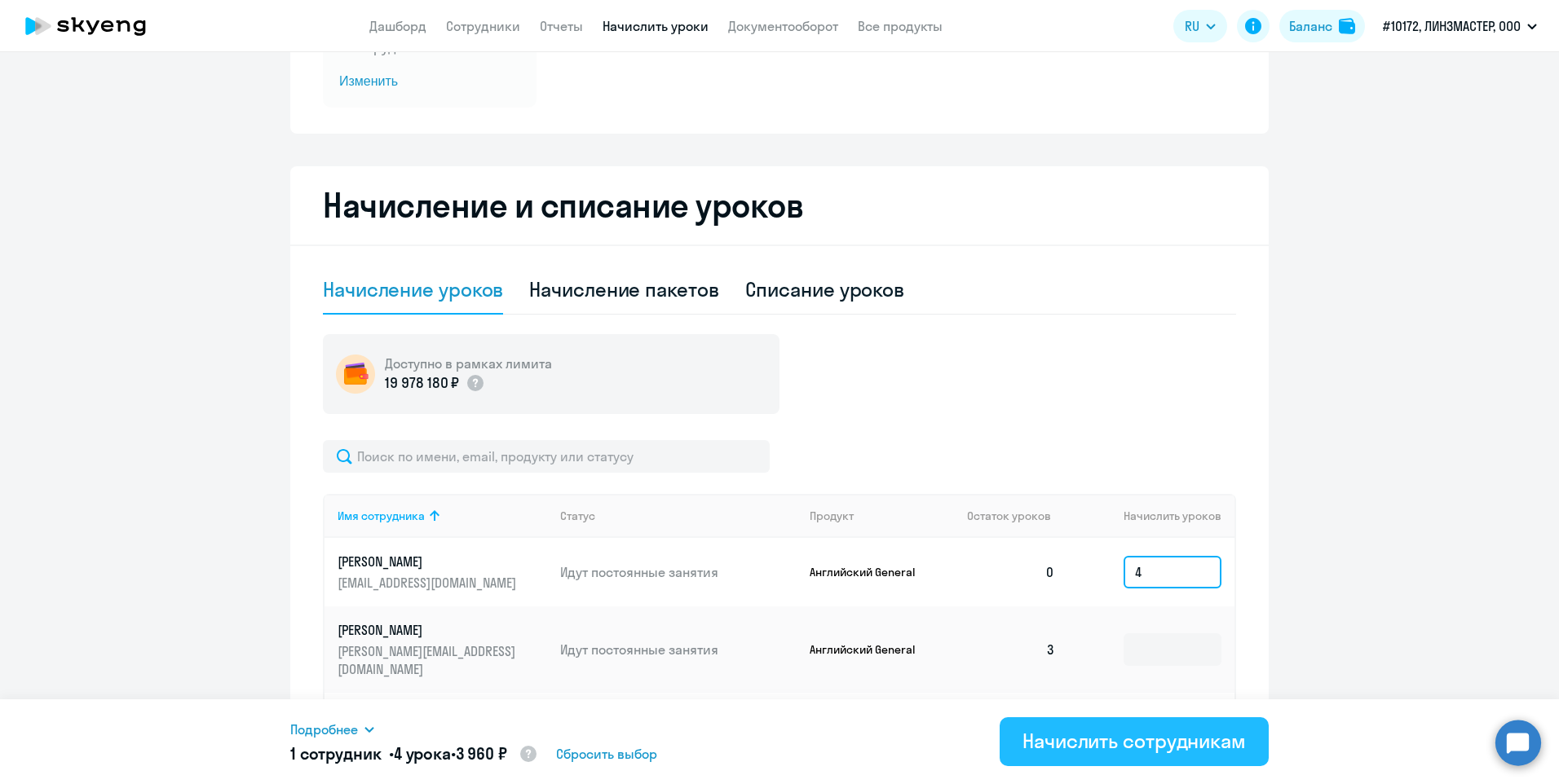
type input "4"
click at [1163, 741] on div "Начислить сотрудникам" at bounding box center [1134, 741] width 224 height 26
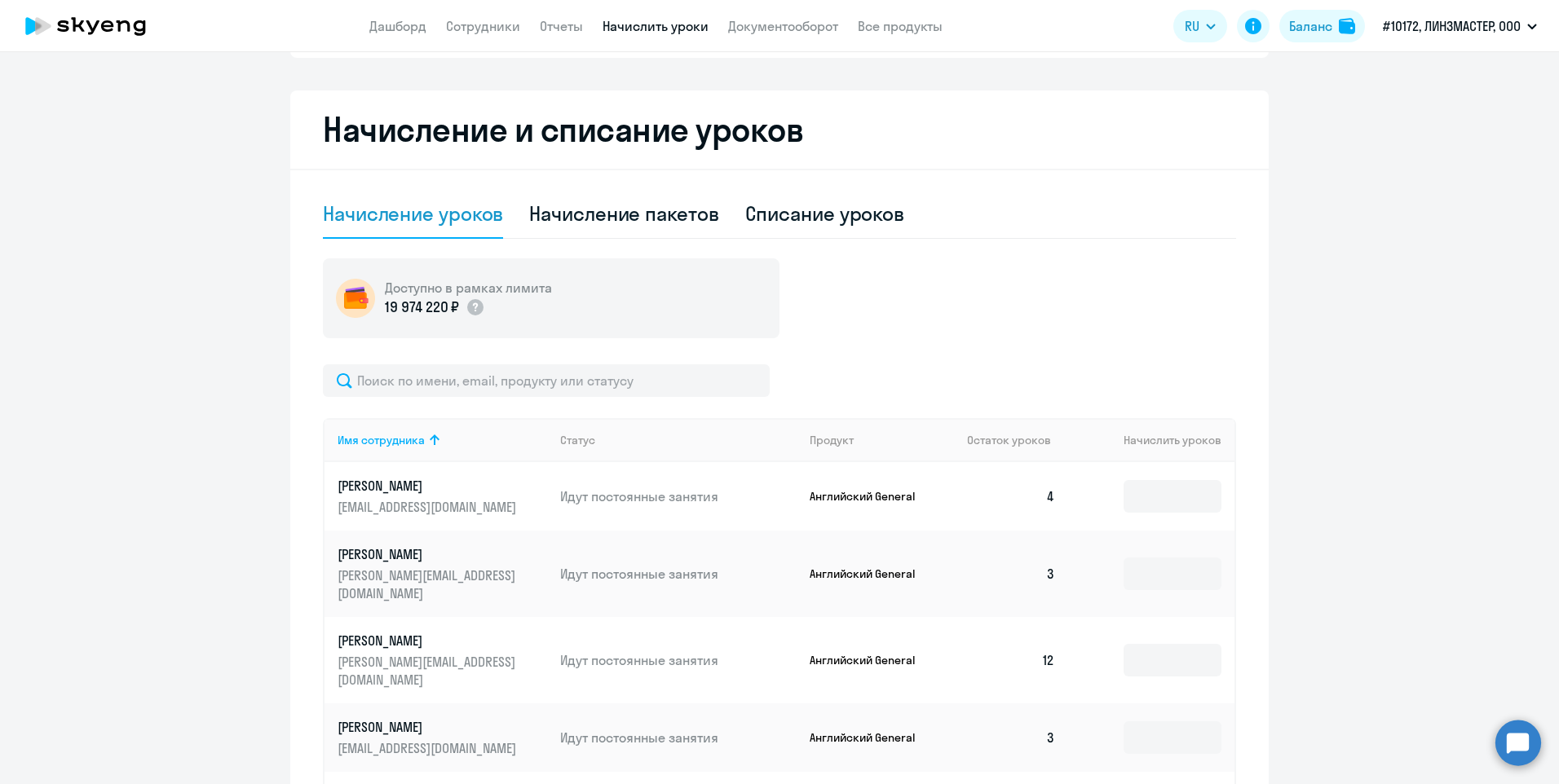
scroll to position [0, 0]
